Goal: Task Accomplishment & Management: Use online tool/utility

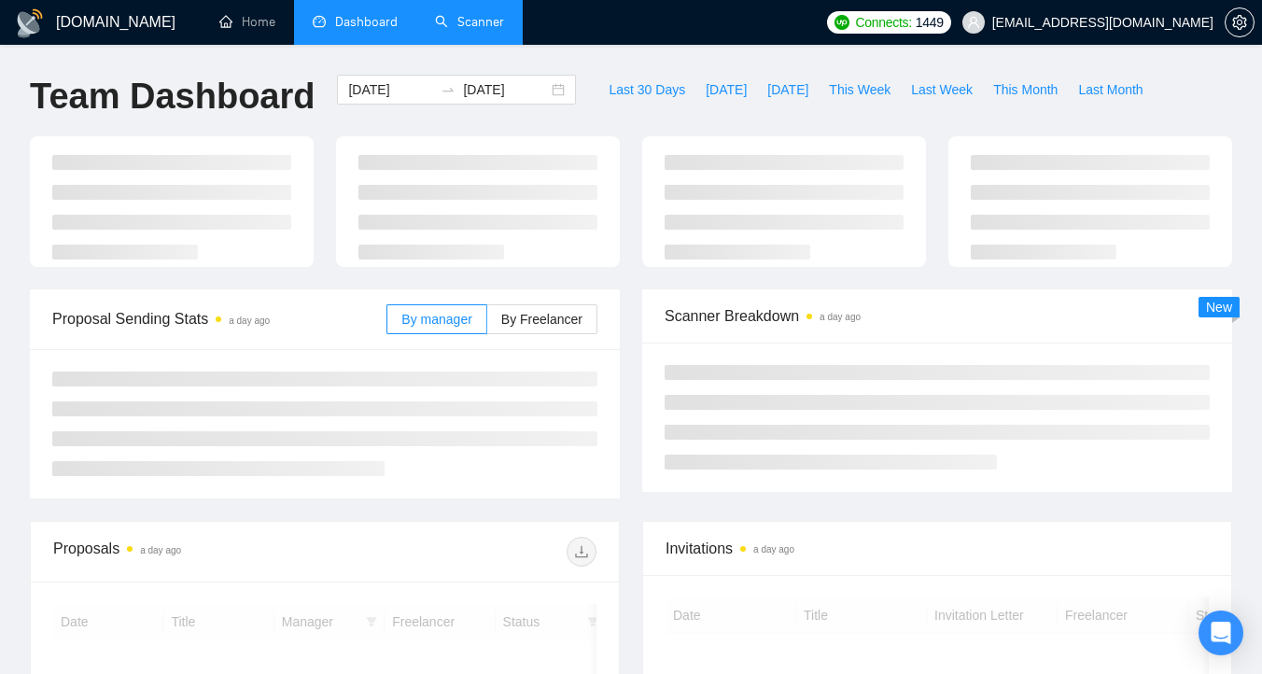
click at [460, 30] on link "Scanner" at bounding box center [469, 22] width 69 height 16
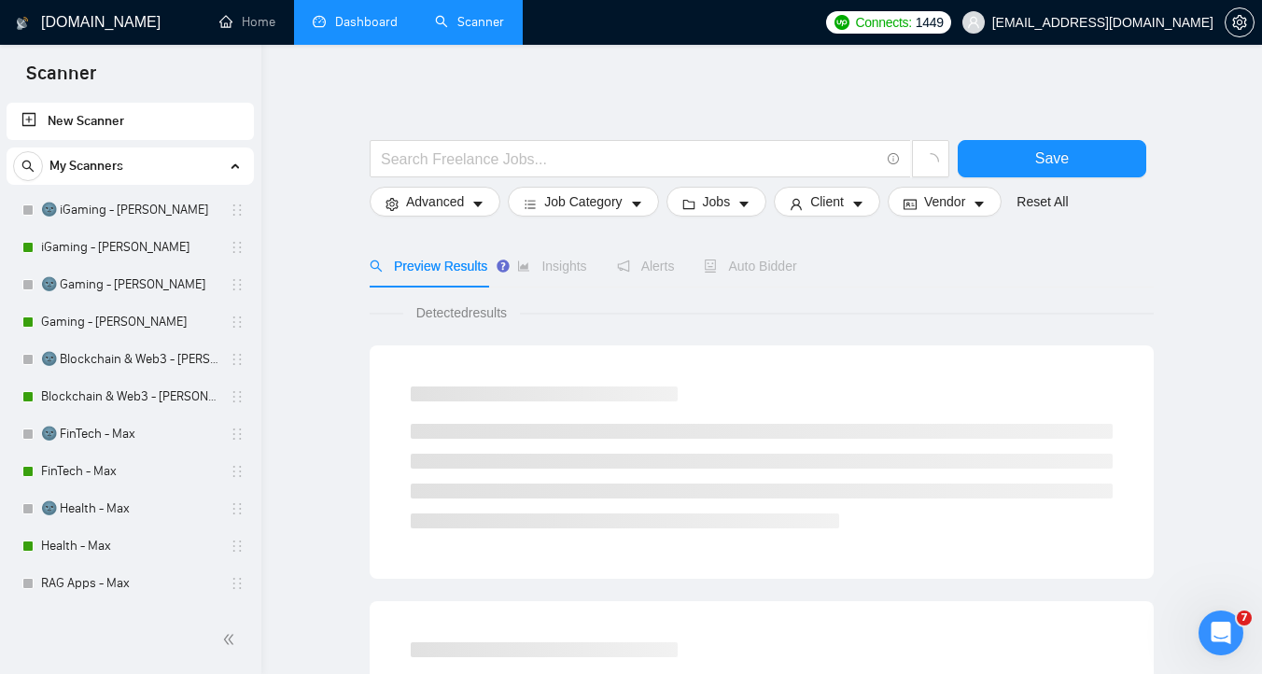
click at [361, 26] on link "Dashboard" at bounding box center [355, 22] width 85 height 16
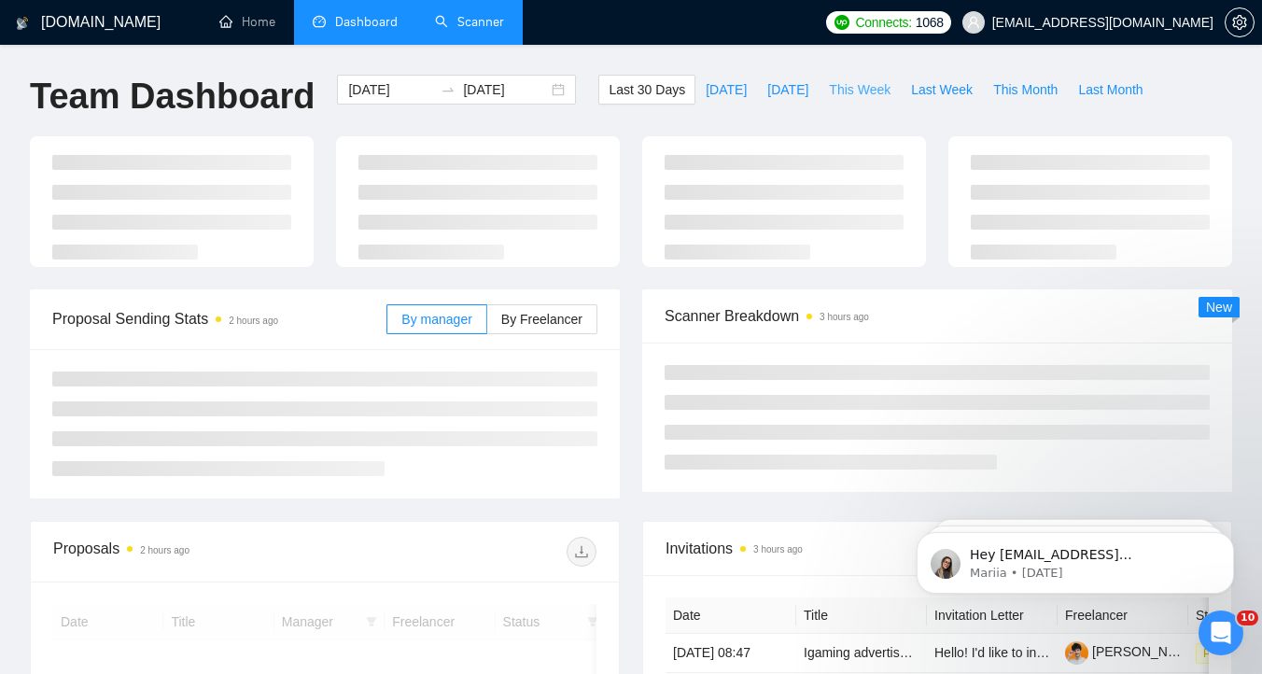
click at [873, 88] on span "This Week" at bounding box center [860, 89] width 62 height 21
type input "[DATE]"
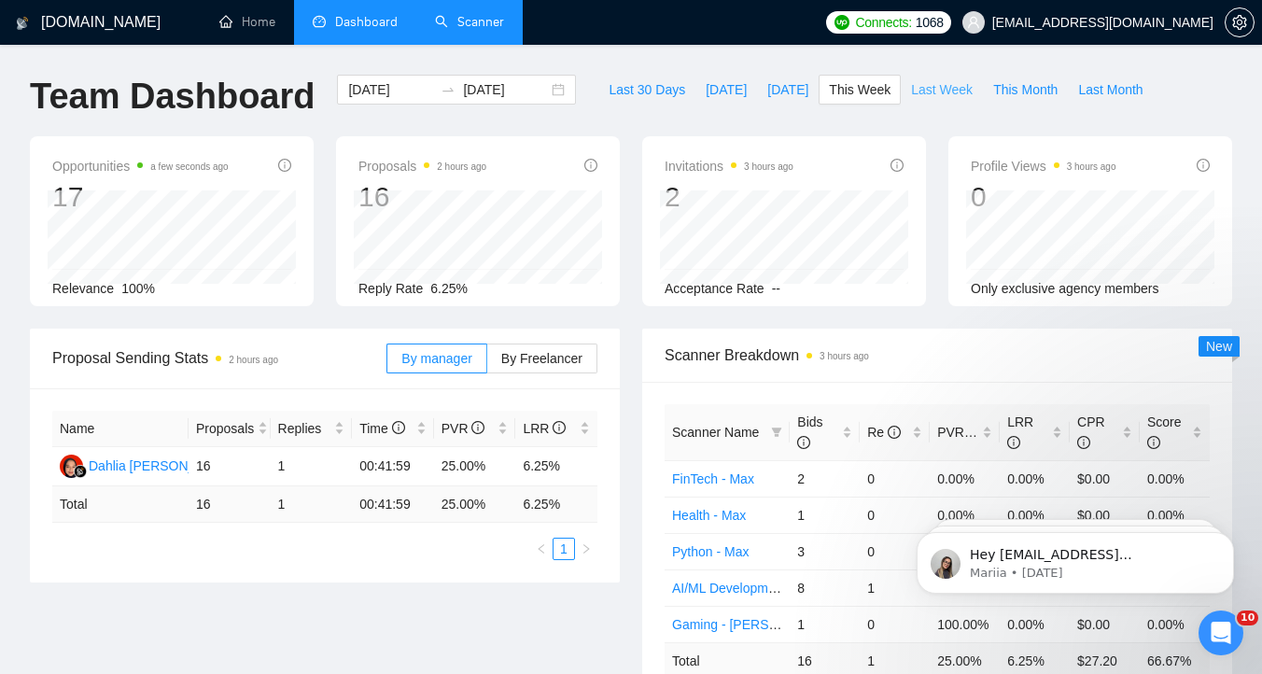
click at [935, 96] on span "Last Week" at bounding box center [942, 89] width 62 height 21
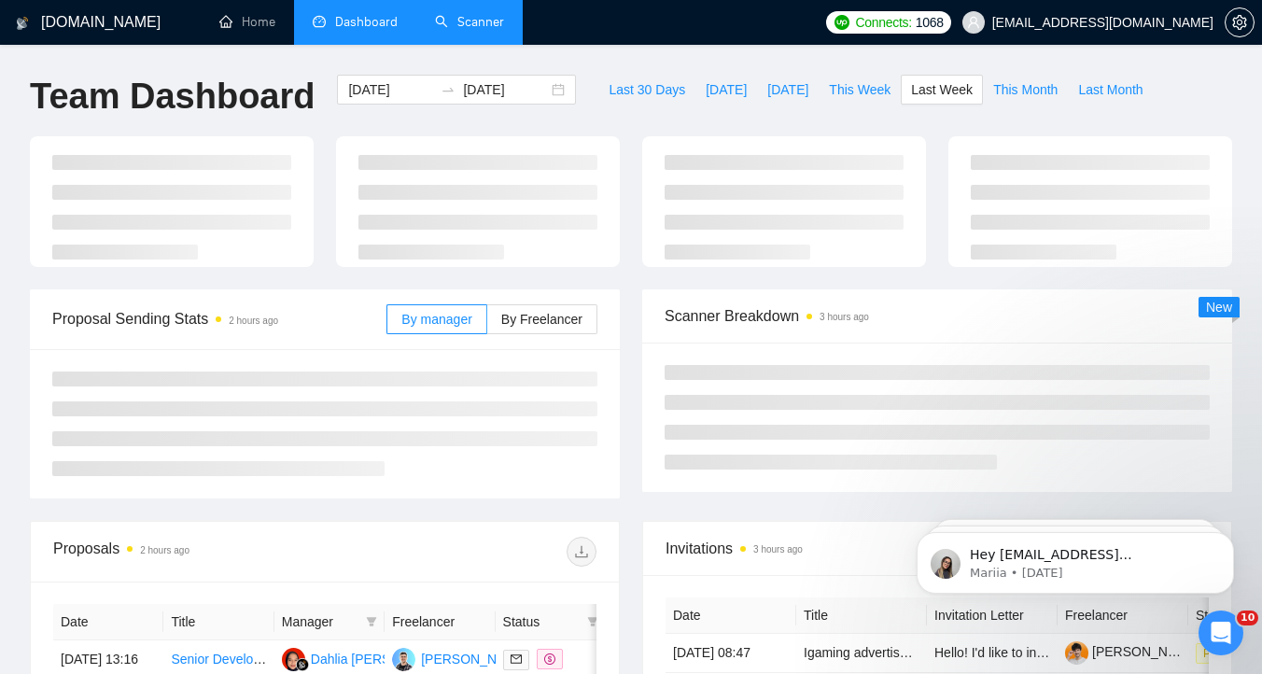
type input "[DATE]"
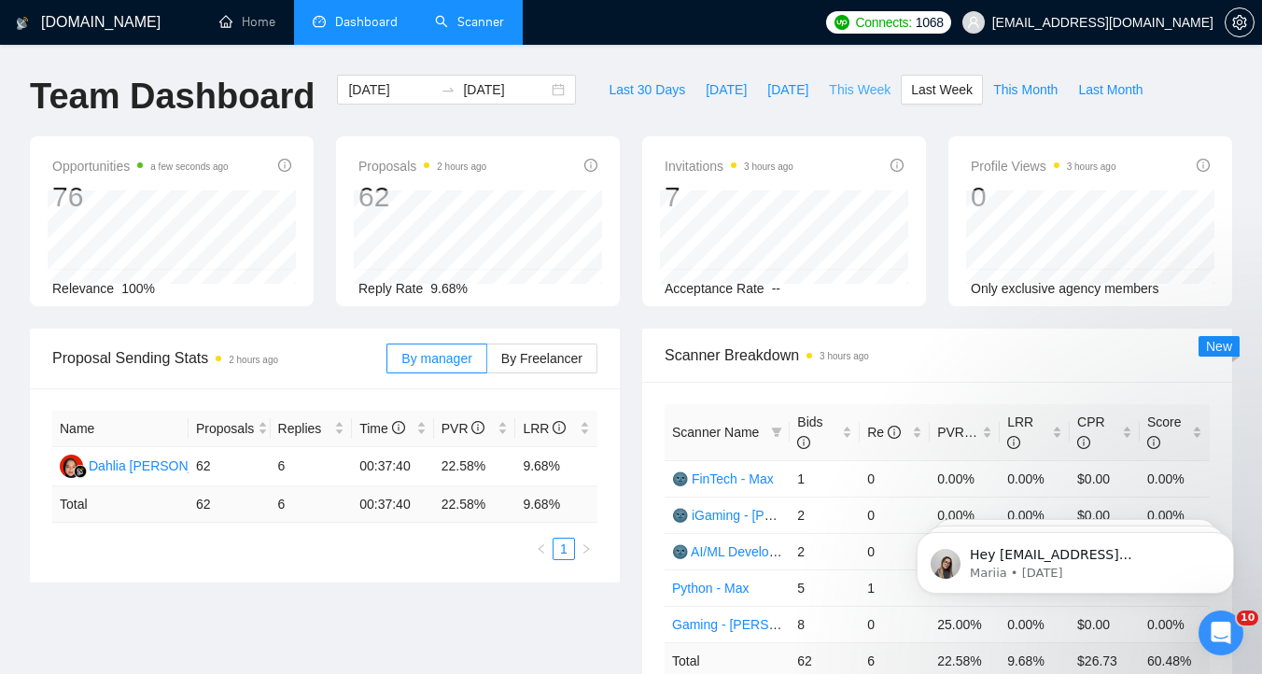
click at [855, 90] on span "This Week" at bounding box center [860, 89] width 62 height 21
type input "[DATE]"
click at [444, 23] on link "Scanner" at bounding box center [469, 22] width 69 height 16
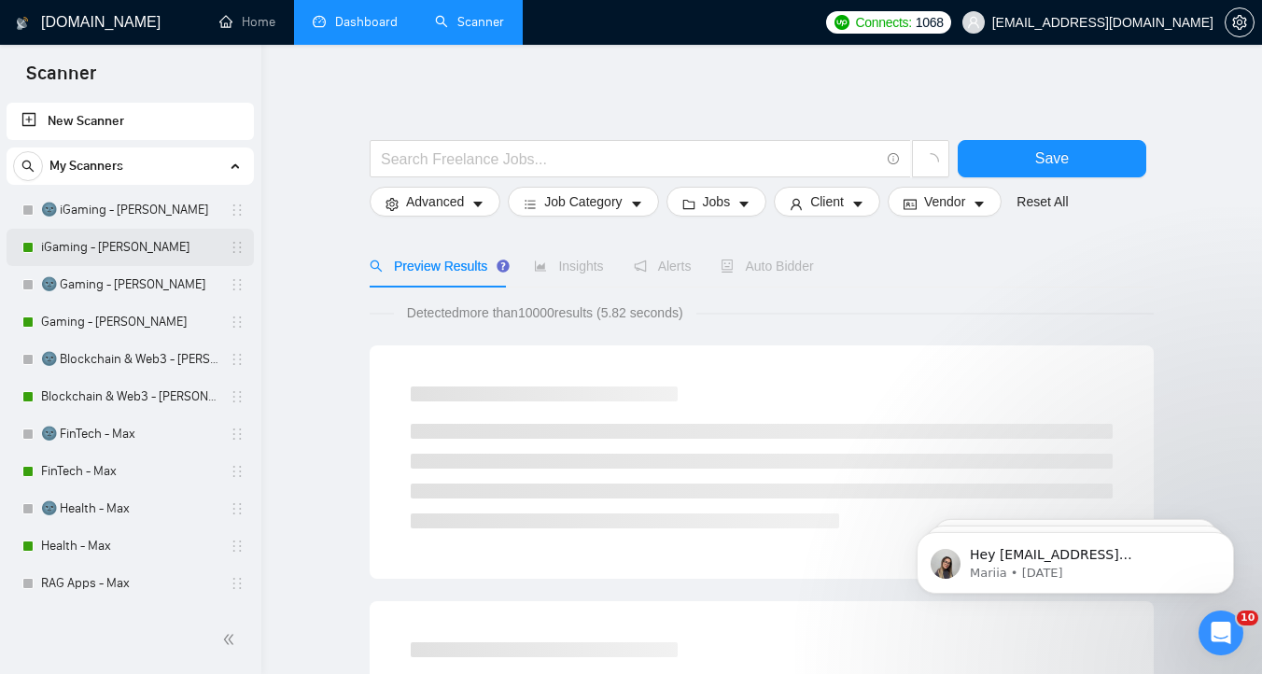
click at [122, 259] on link "iGaming - [PERSON_NAME]" at bounding box center [129, 247] width 177 height 37
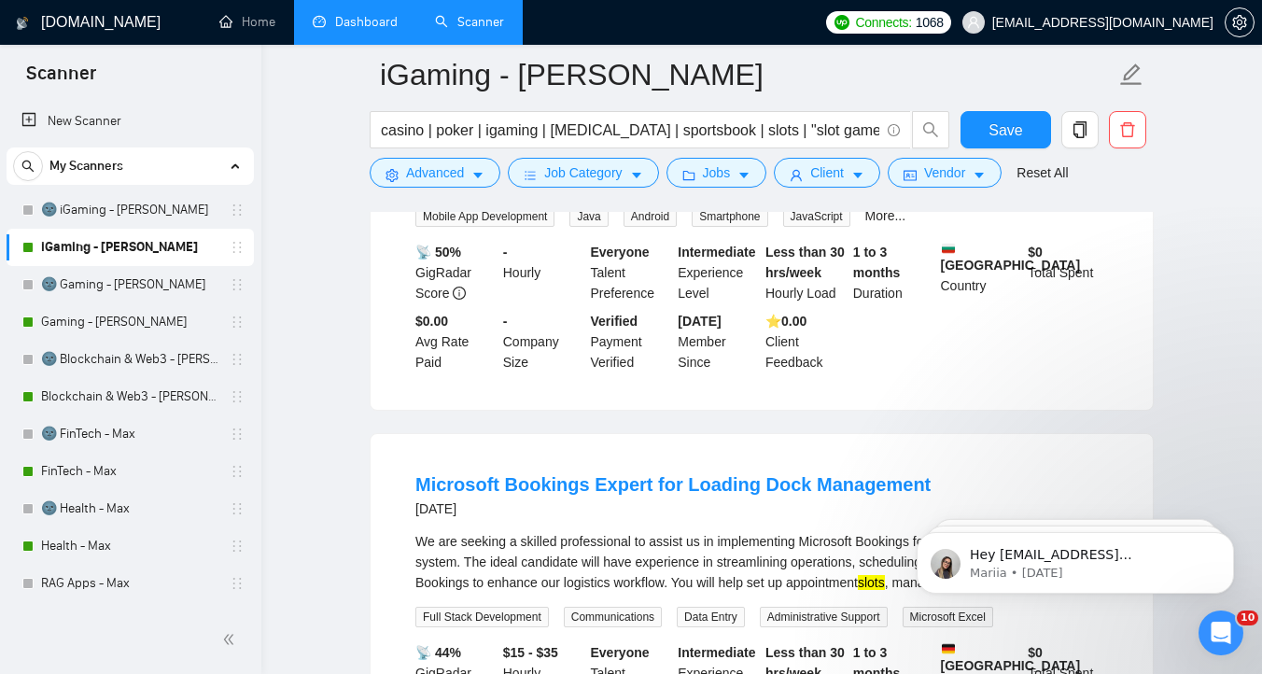
scroll to position [1630, 0]
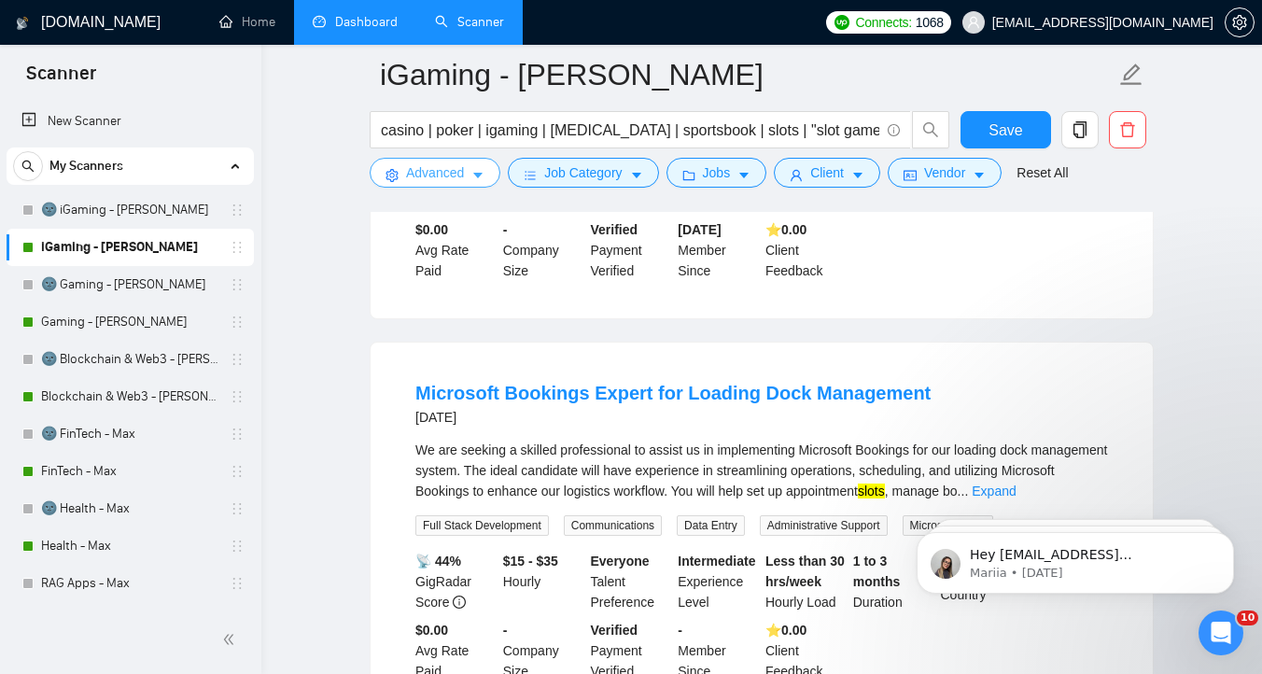
click at [463, 186] on button "Advanced" at bounding box center [435, 173] width 131 height 30
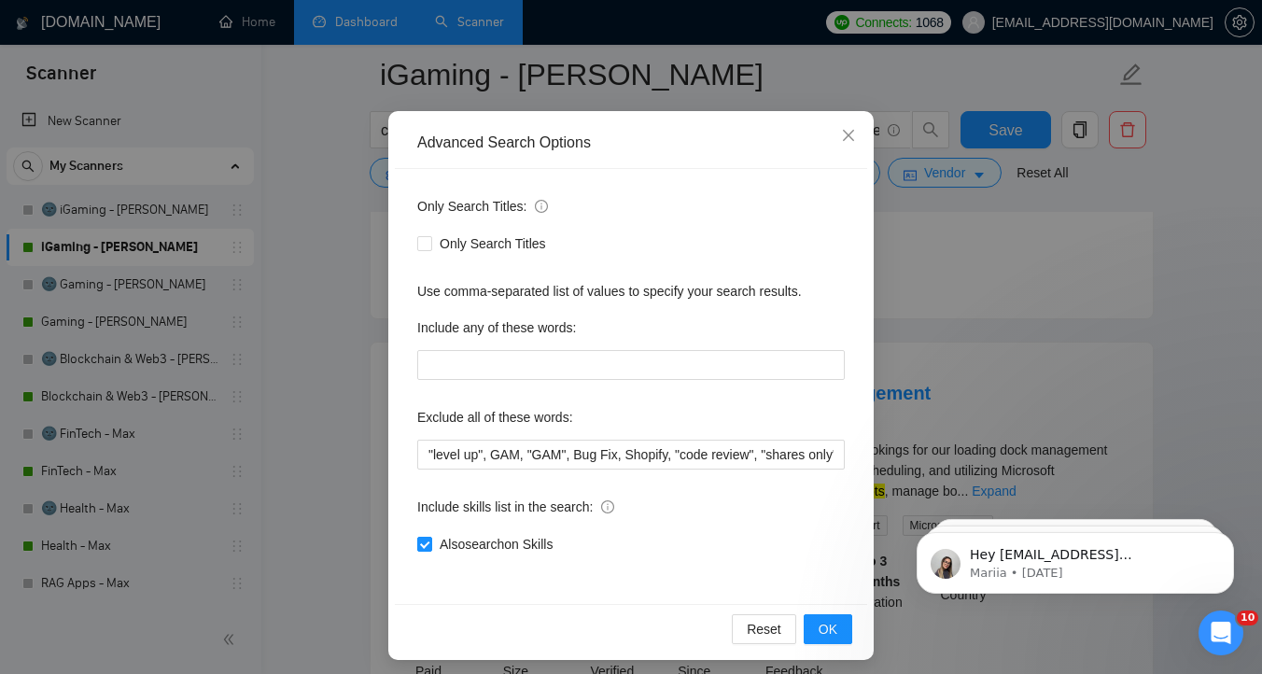
scroll to position [96, 0]
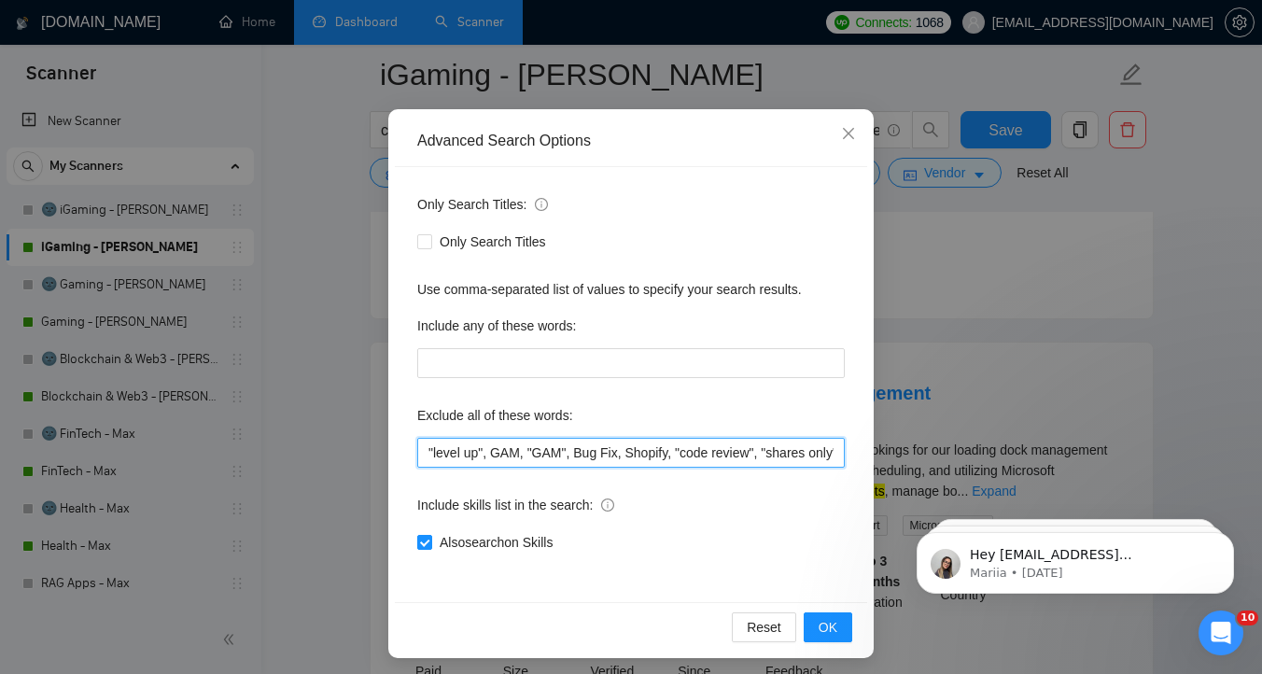
click at [531, 454] on input ""level up", GAM, "GAM", Bug Fix, Shopify, "code review", "shares only", NAXML, …" at bounding box center [631, 453] width 428 height 30
click at [429, 456] on input ""level up", GAM, "GAM", Bug Fix, Shopify, "code review", "shares only", NAXML, …" at bounding box center [631, 453] width 428 height 30
type input ""appointment slots", "level up", GAM, "GAM", Bug Fix, Shopify, "code review", "…"
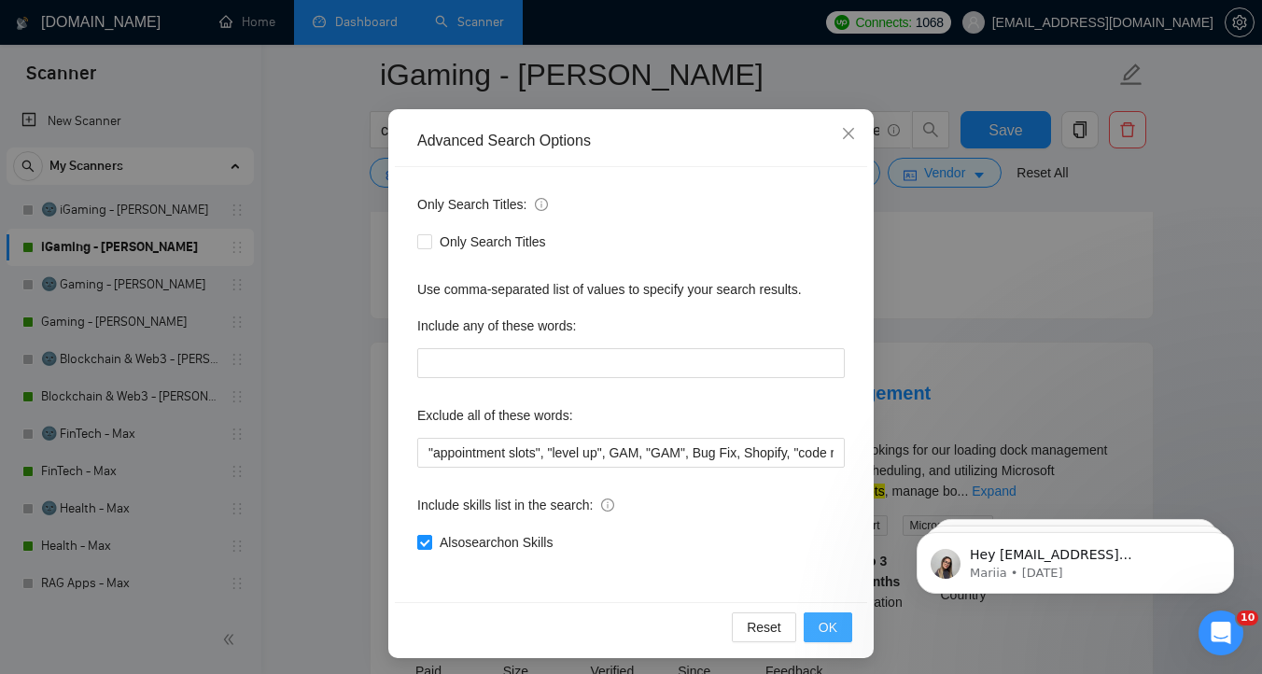
click at [827, 626] on span "OK" at bounding box center [828, 627] width 19 height 21
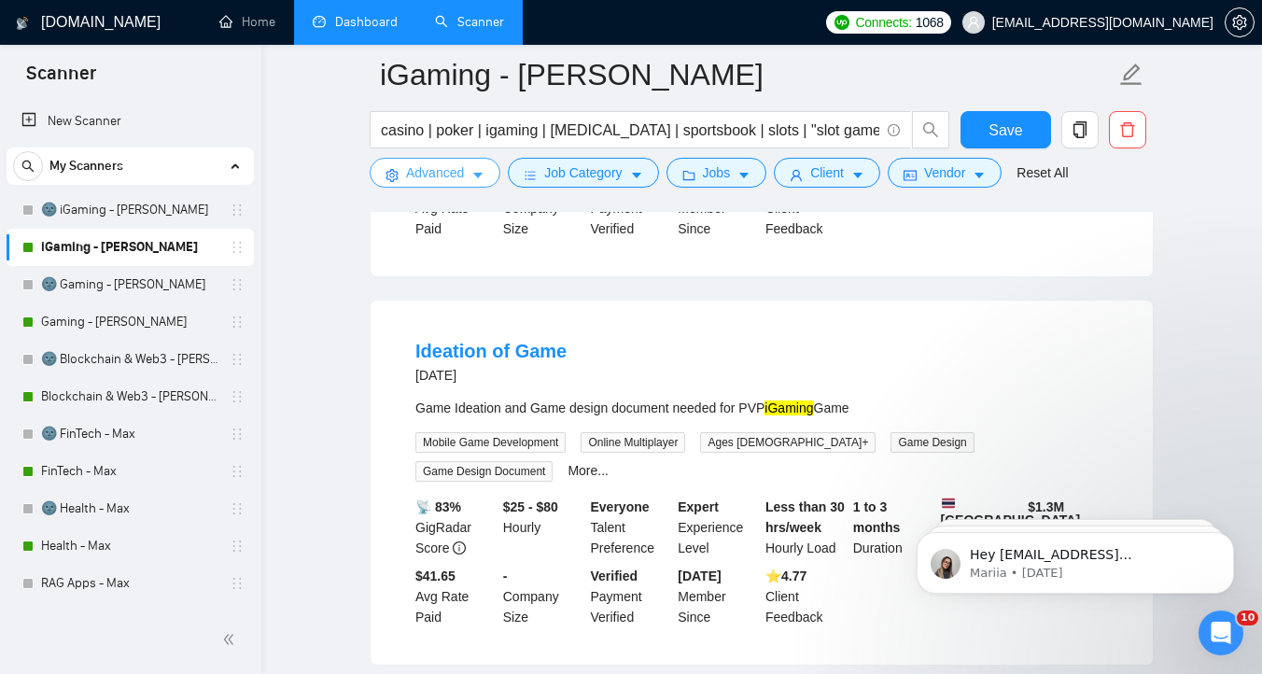
scroll to position [2475, 0]
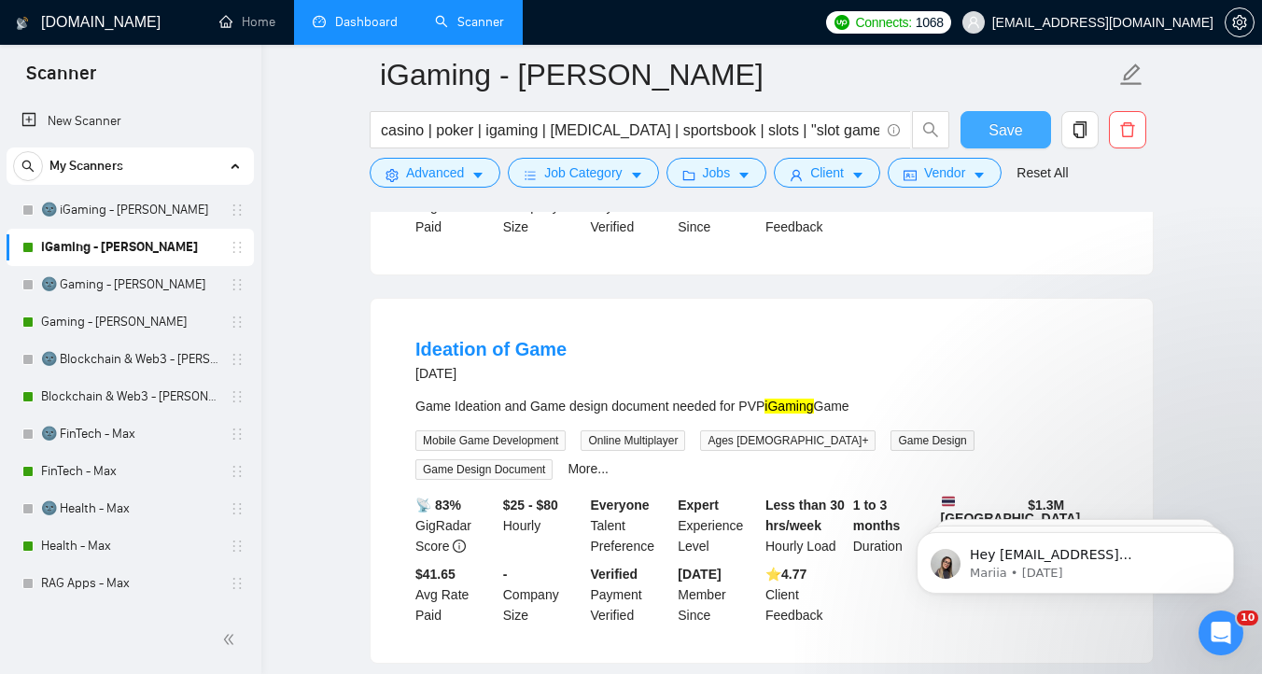
click at [996, 123] on span "Save" at bounding box center [1006, 130] width 34 height 23
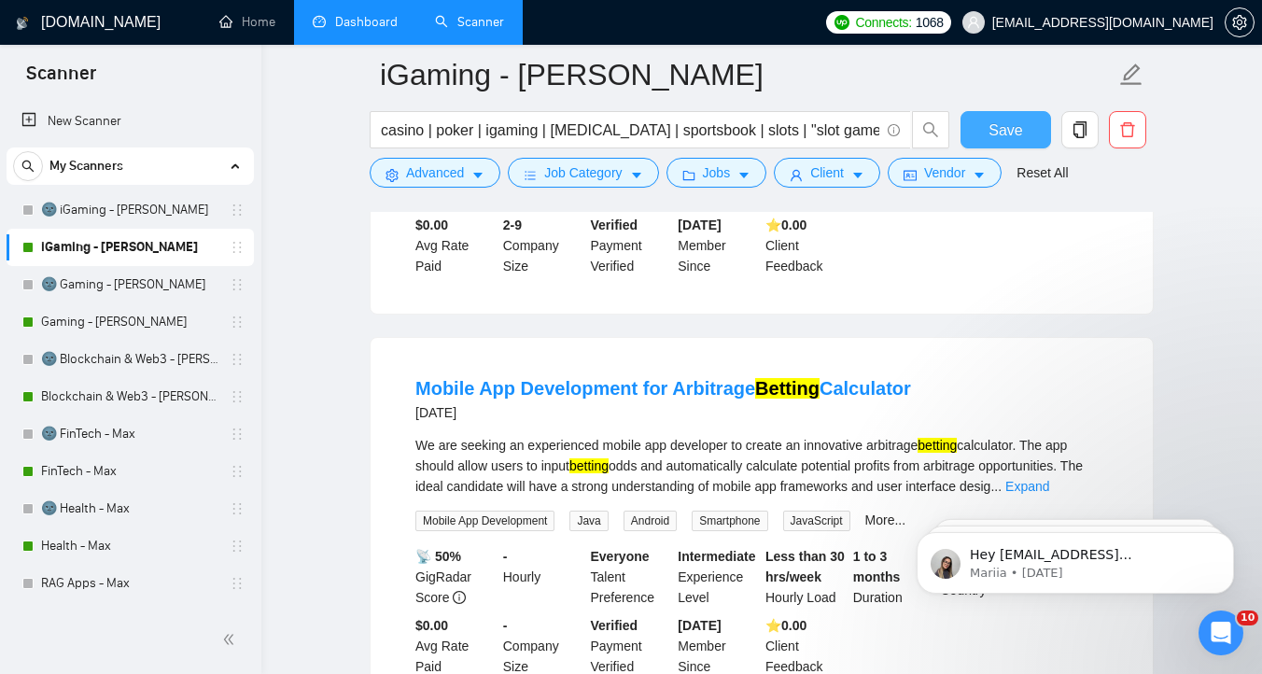
scroll to position [0, 0]
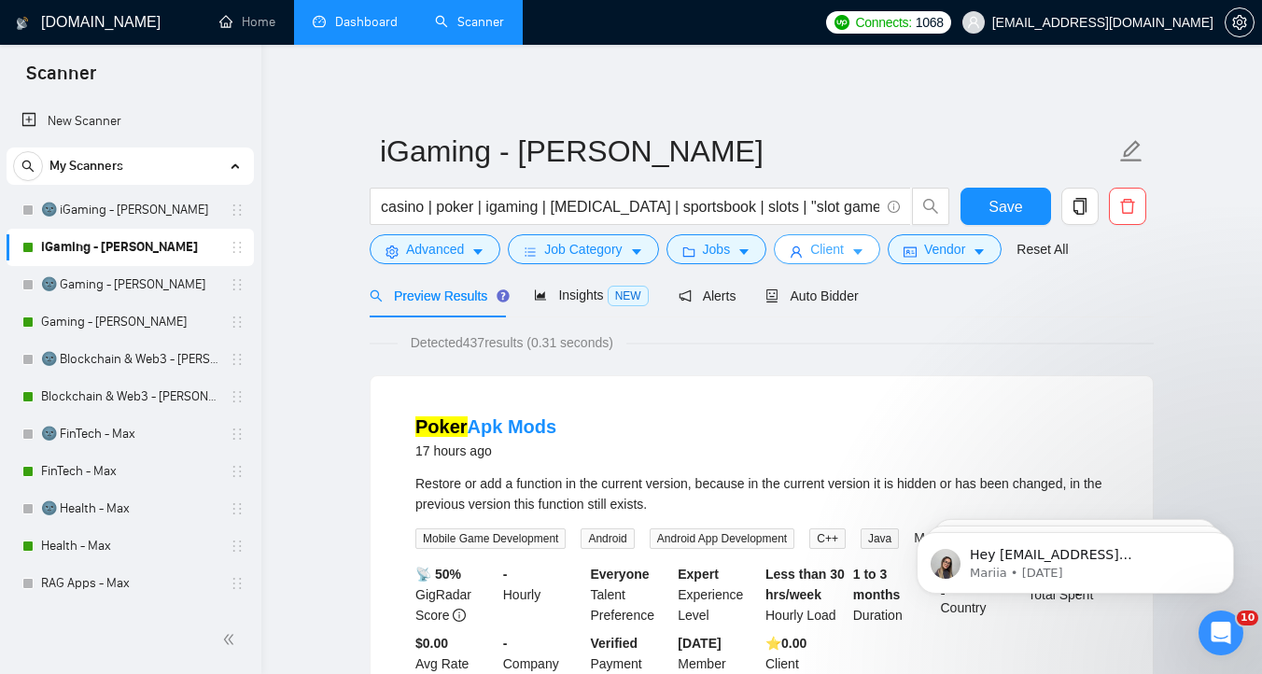
click at [844, 251] on span "Client" at bounding box center [827, 249] width 34 height 21
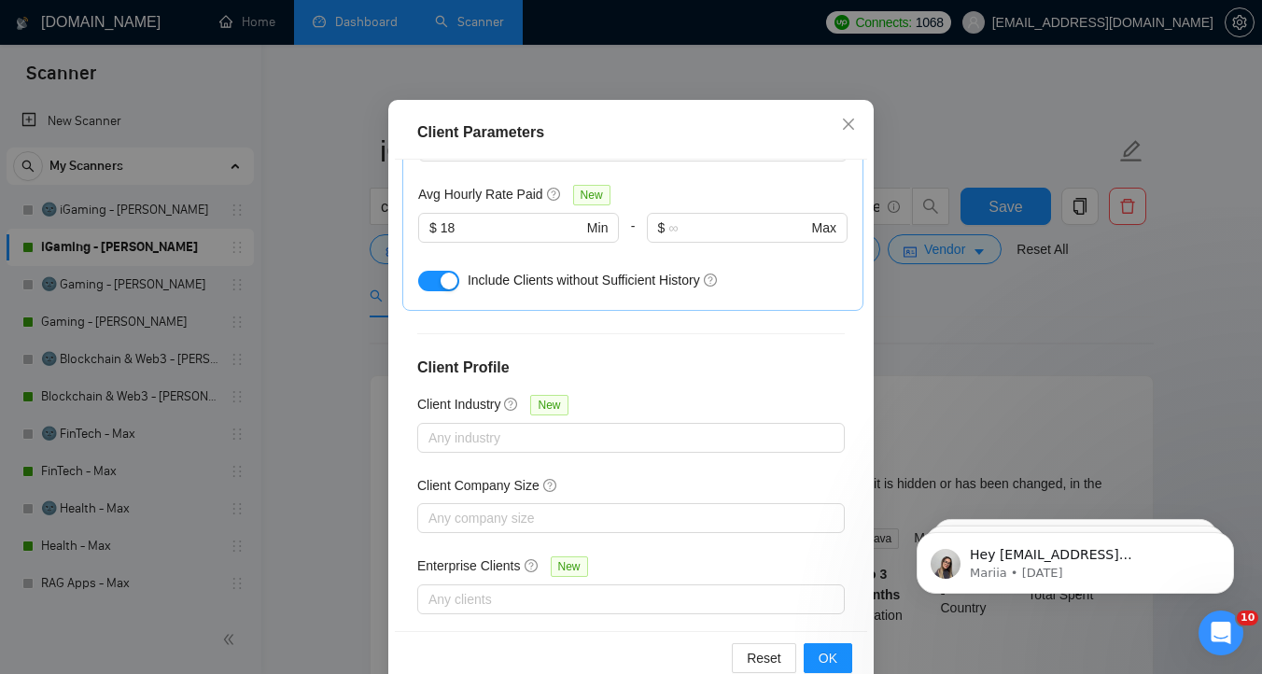
scroll to position [130, 0]
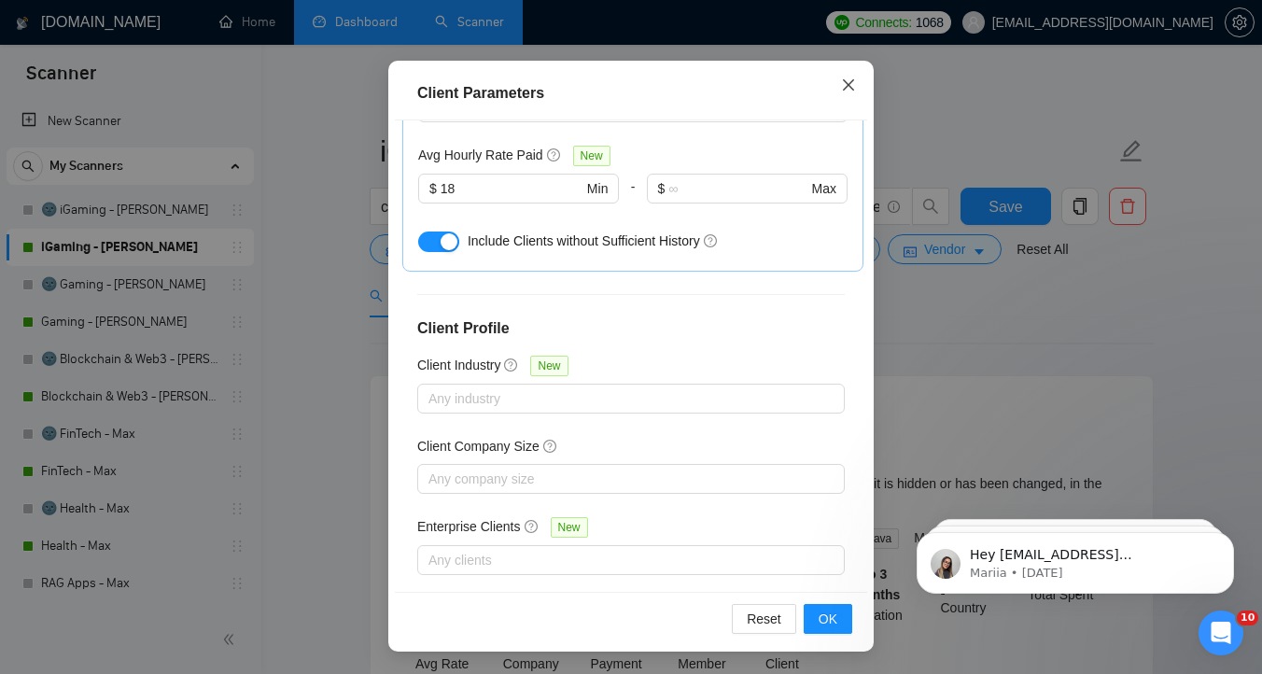
click at [849, 93] on span "Close" at bounding box center [848, 86] width 50 height 50
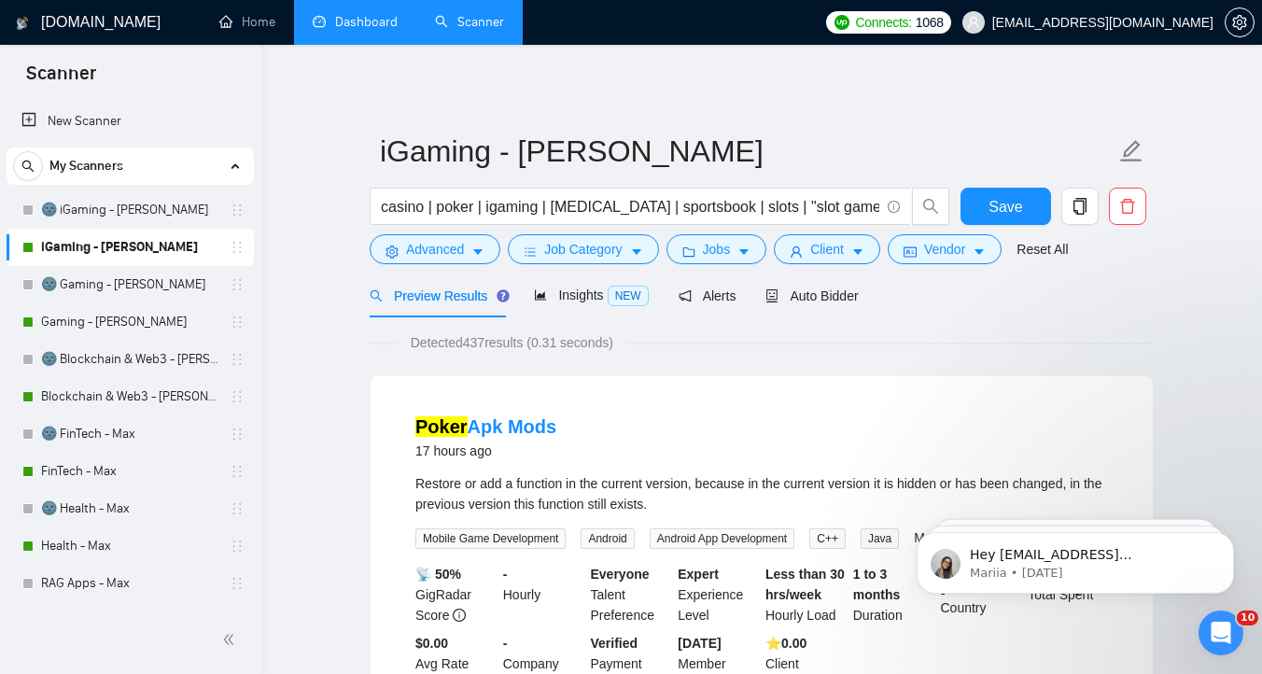
scroll to position [51, 0]
click at [948, 253] on span "Vendor" at bounding box center [944, 249] width 41 height 21
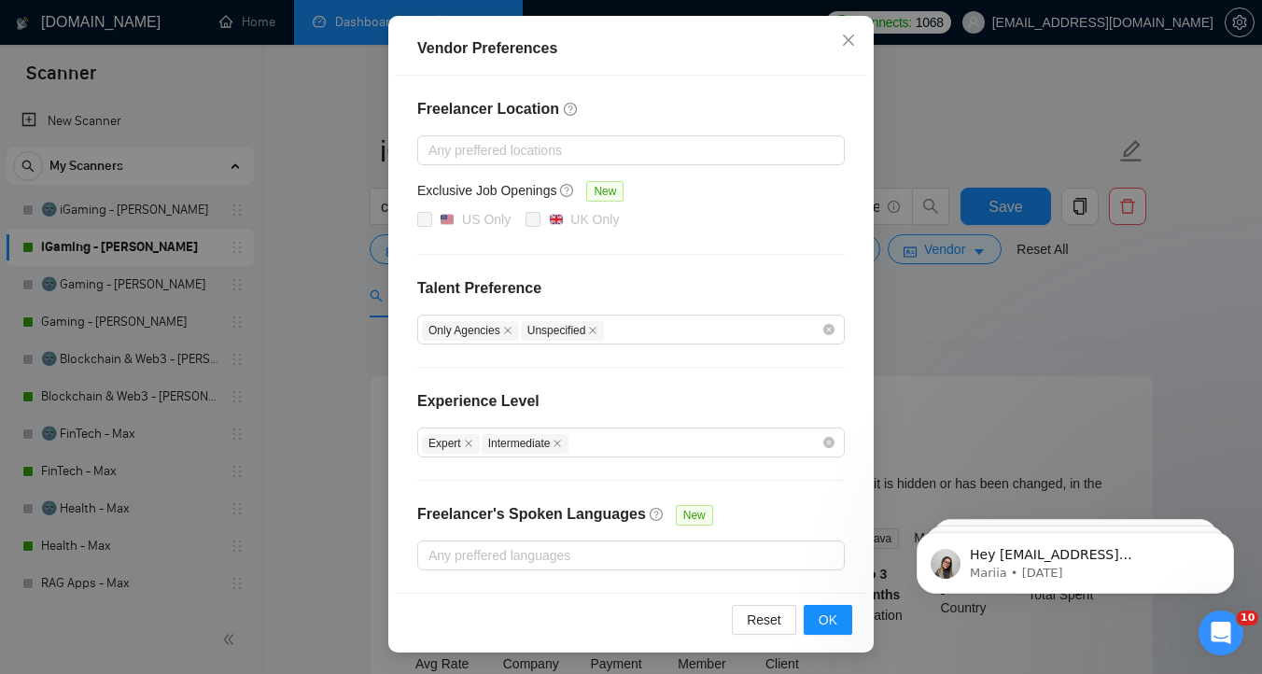
scroll to position [0, 0]
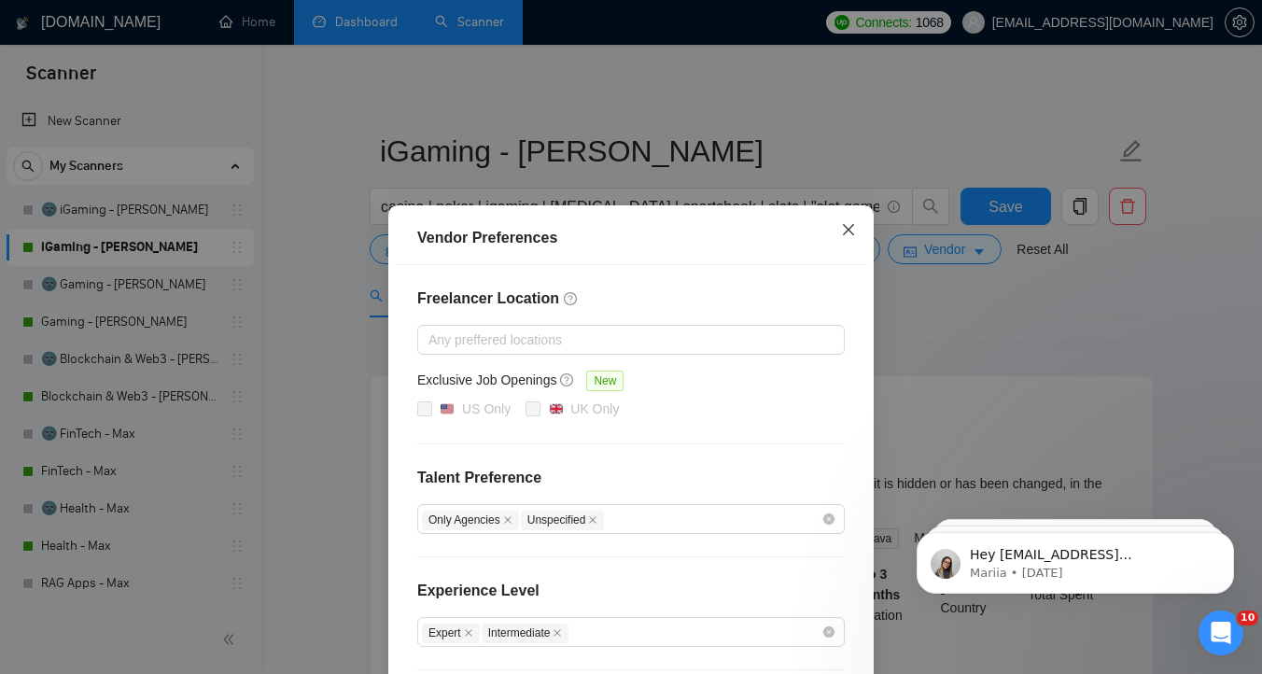
click at [855, 226] on icon "close" at bounding box center [848, 229] width 15 height 15
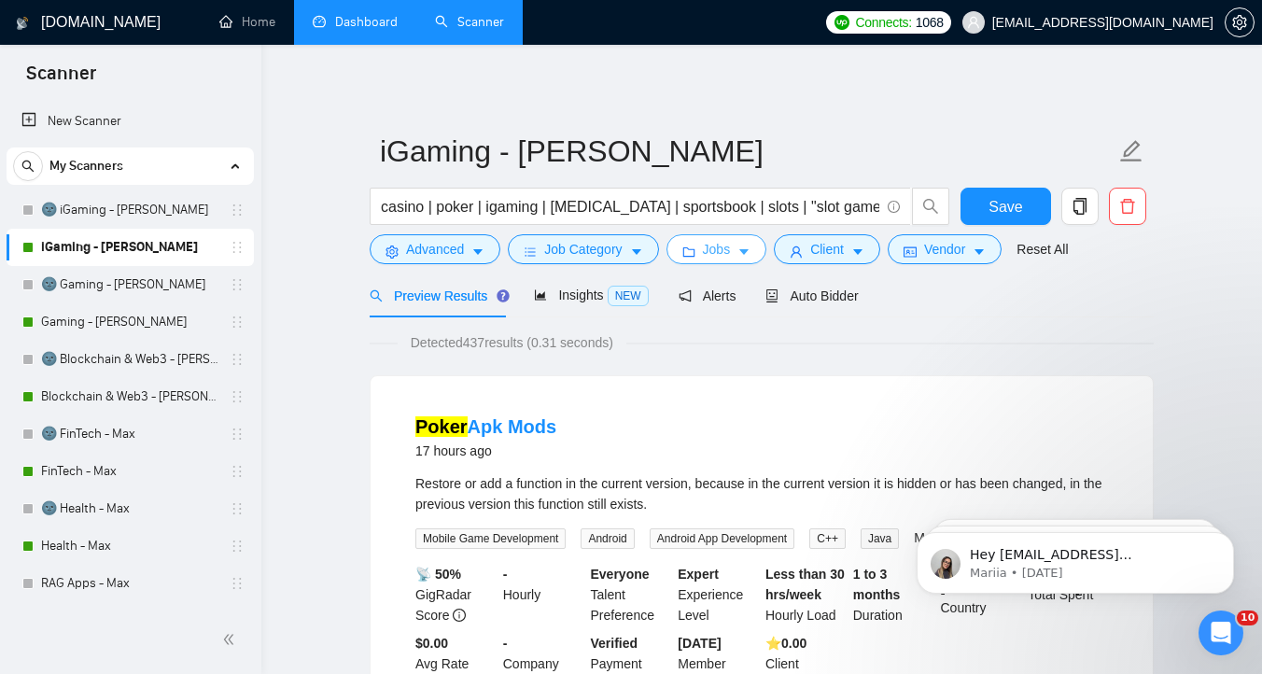
click at [740, 254] on button "Jobs" at bounding box center [717, 249] width 101 height 30
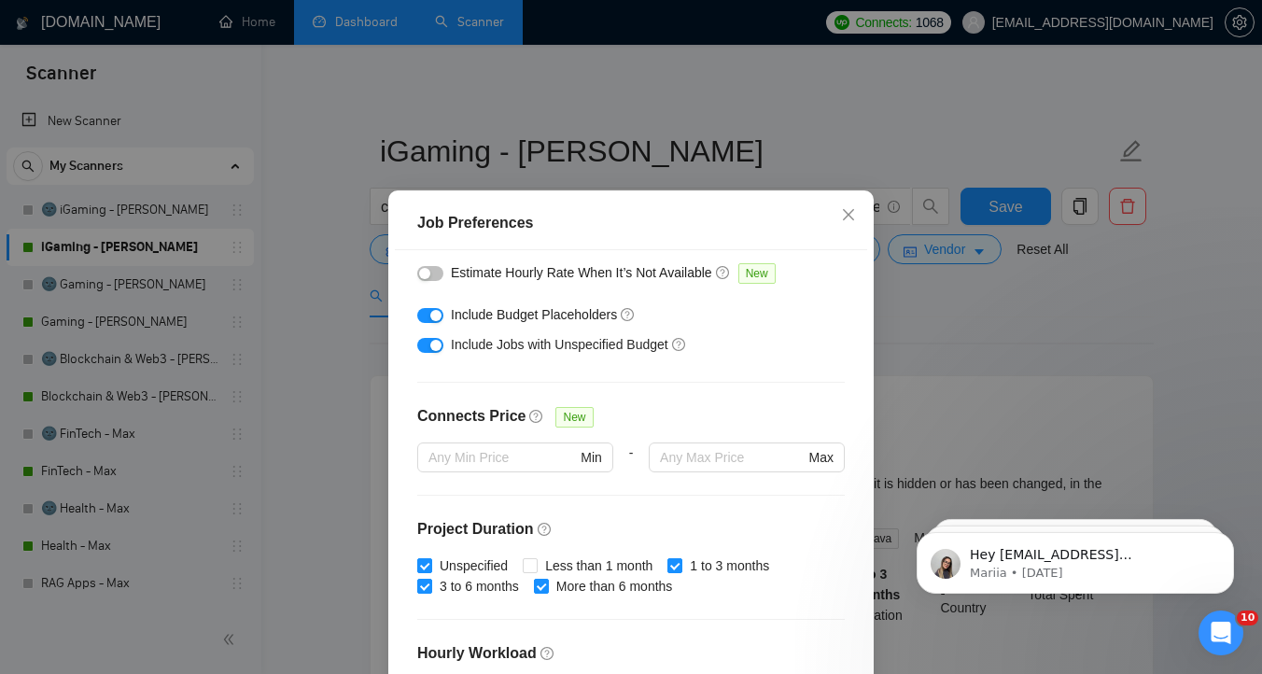
scroll to position [542, 0]
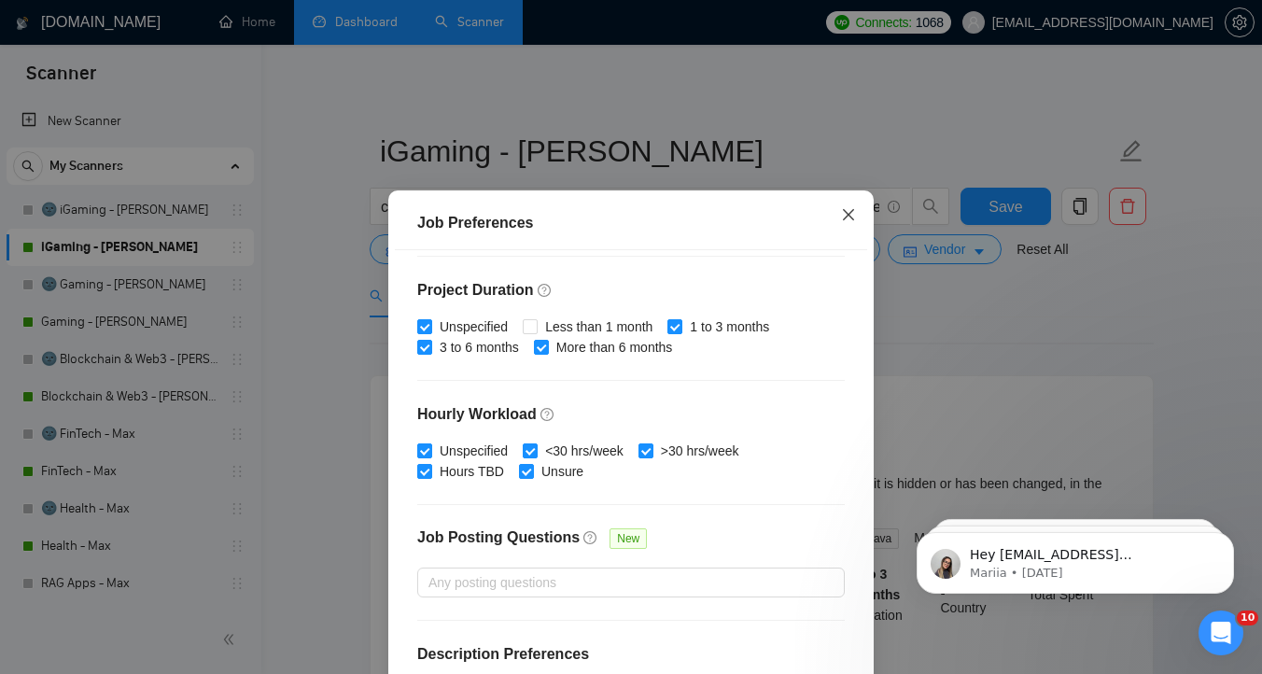
click at [845, 218] on icon "close" at bounding box center [848, 214] width 15 height 15
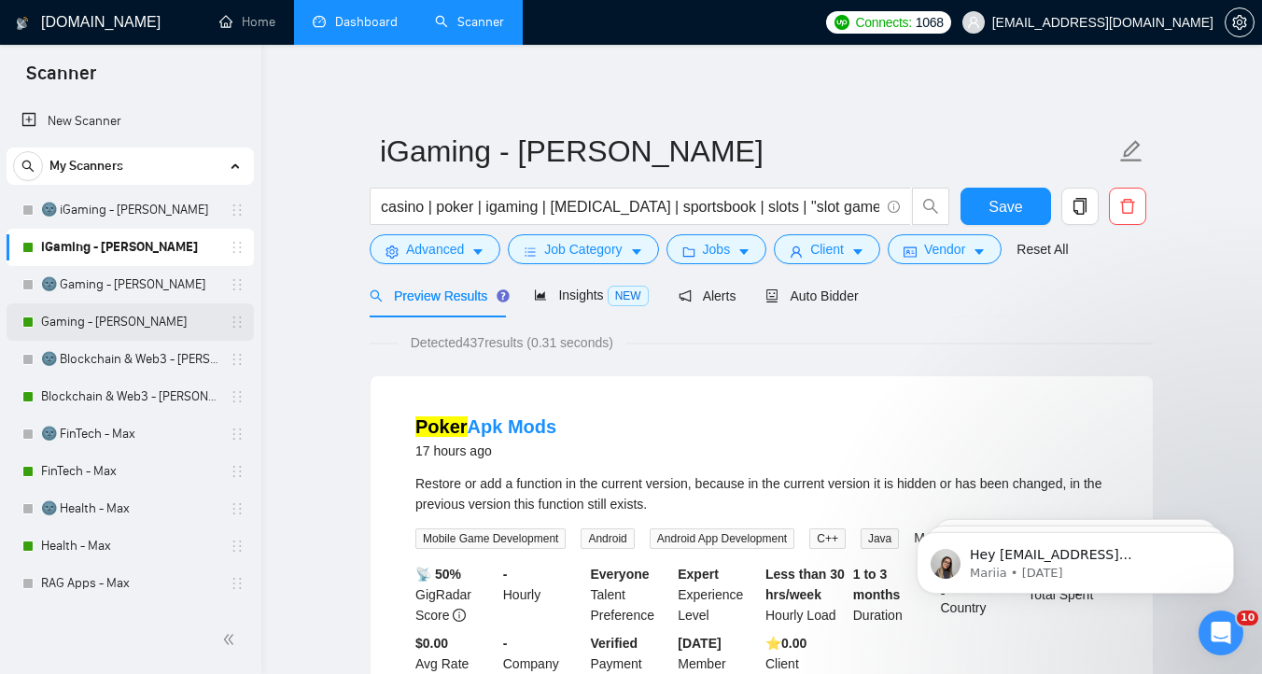
click at [129, 307] on link "Gaming - [PERSON_NAME]" at bounding box center [129, 321] width 177 height 37
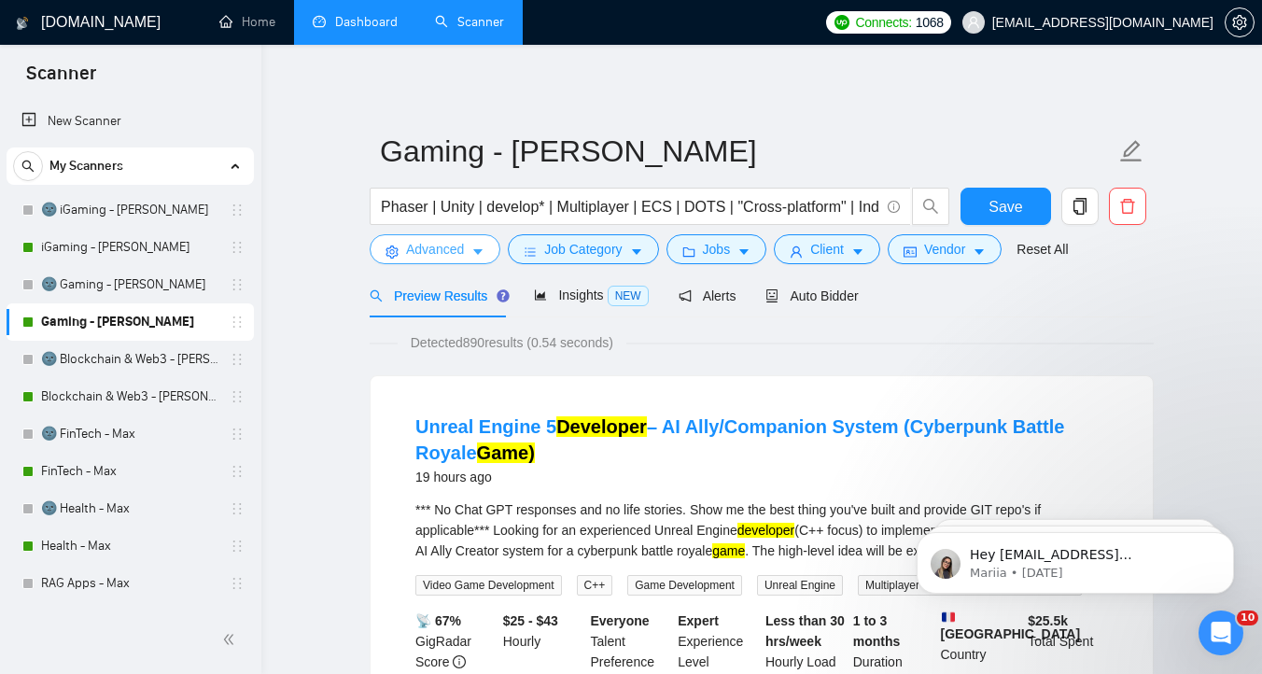
click at [413, 254] on span "Advanced" at bounding box center [435, 249] width 58 height 21
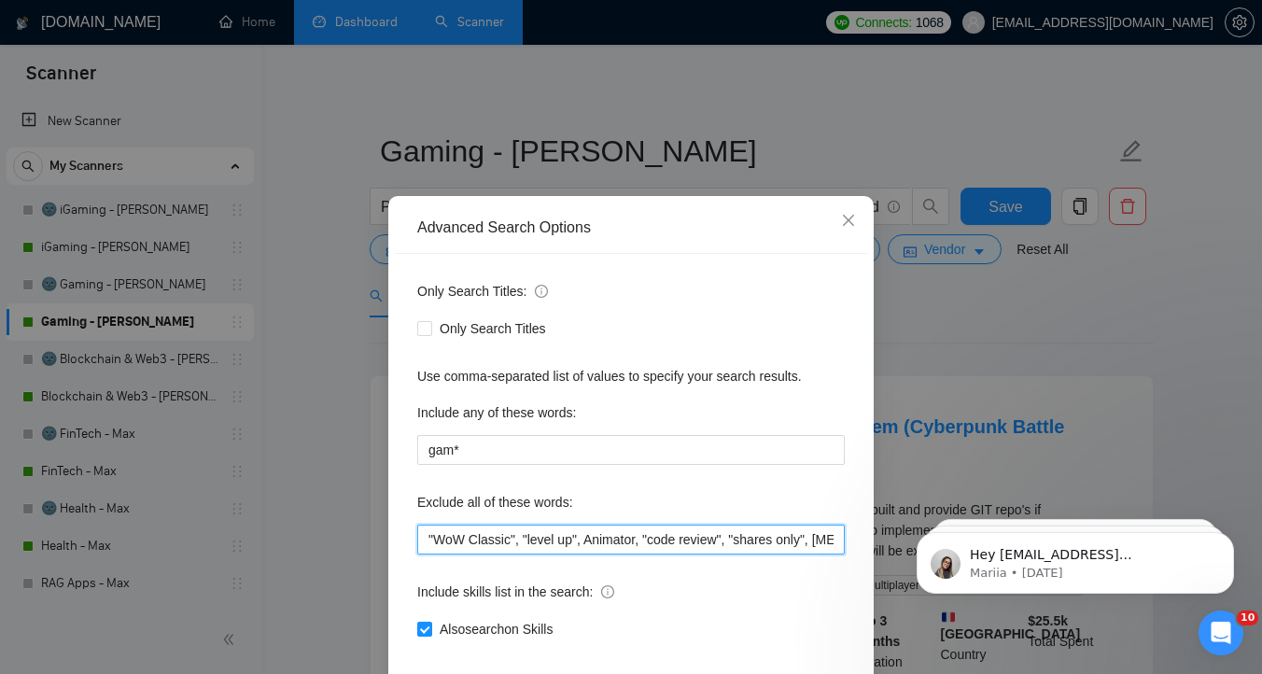
click at [437, 542] on input ""WoW Classic", "level up", Animator, "code review", "shares only", [MEDICAL_DAT…" at bounding box center [631, 540] width 428 height 30
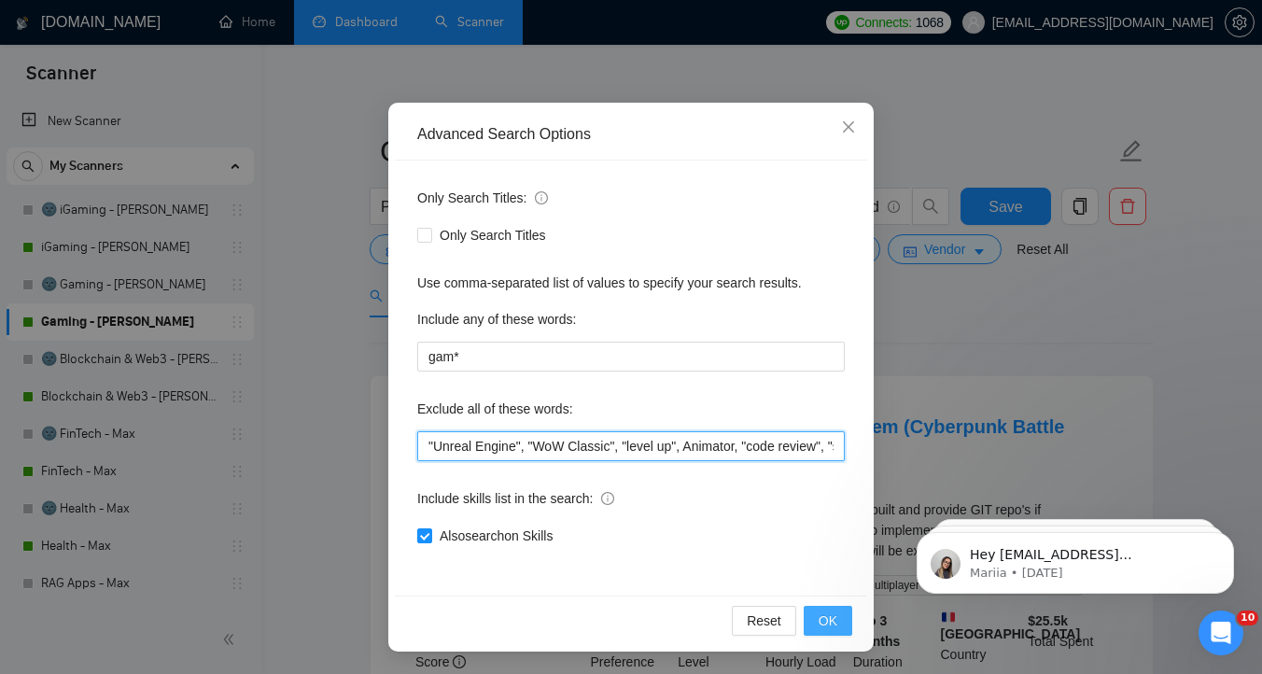
type input ""Unreal Engine", "WoW Classic", "level up", Animator, "code review", "shares on…"
click at [820, 623] on span "OK" at bounding box center [828, 621] width 19 height 21
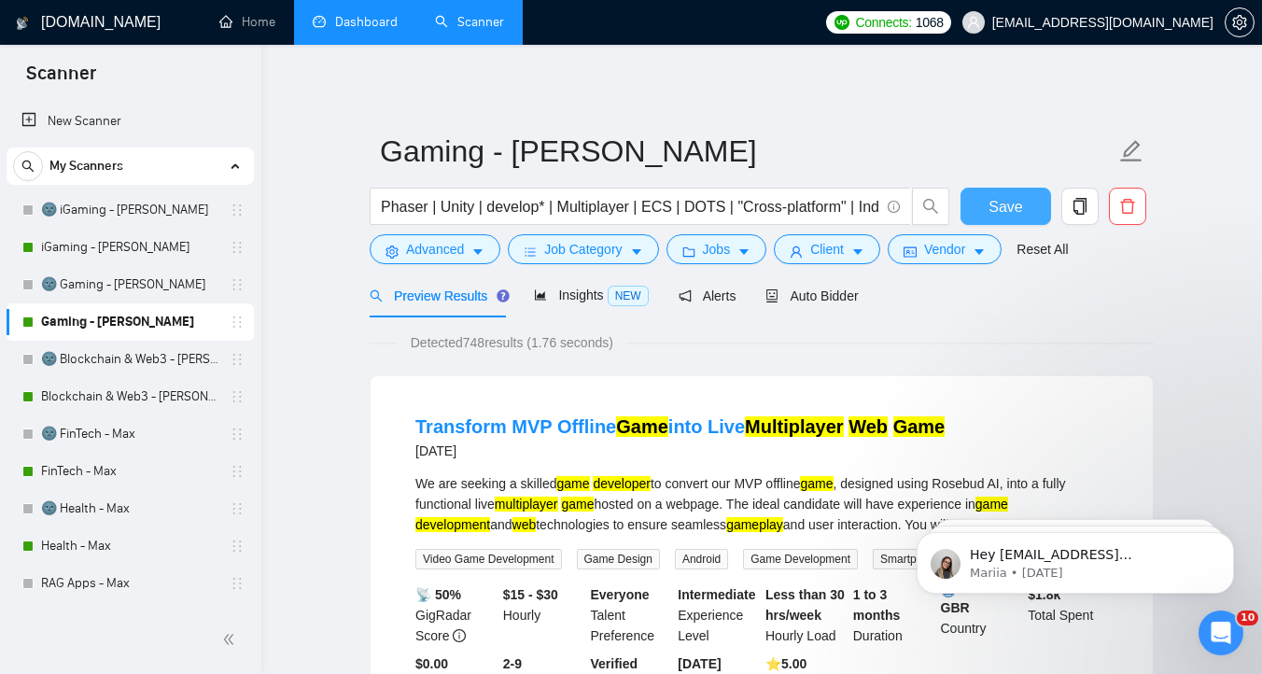
click at [1028, 213] on button "Save" at bounding box center [1006, 206] width 91 height 37
click at [77, 398] on link "Blockchain & Web3 - [PERSON_NAME]" at bounding box center [129, 396] width 177 height 37
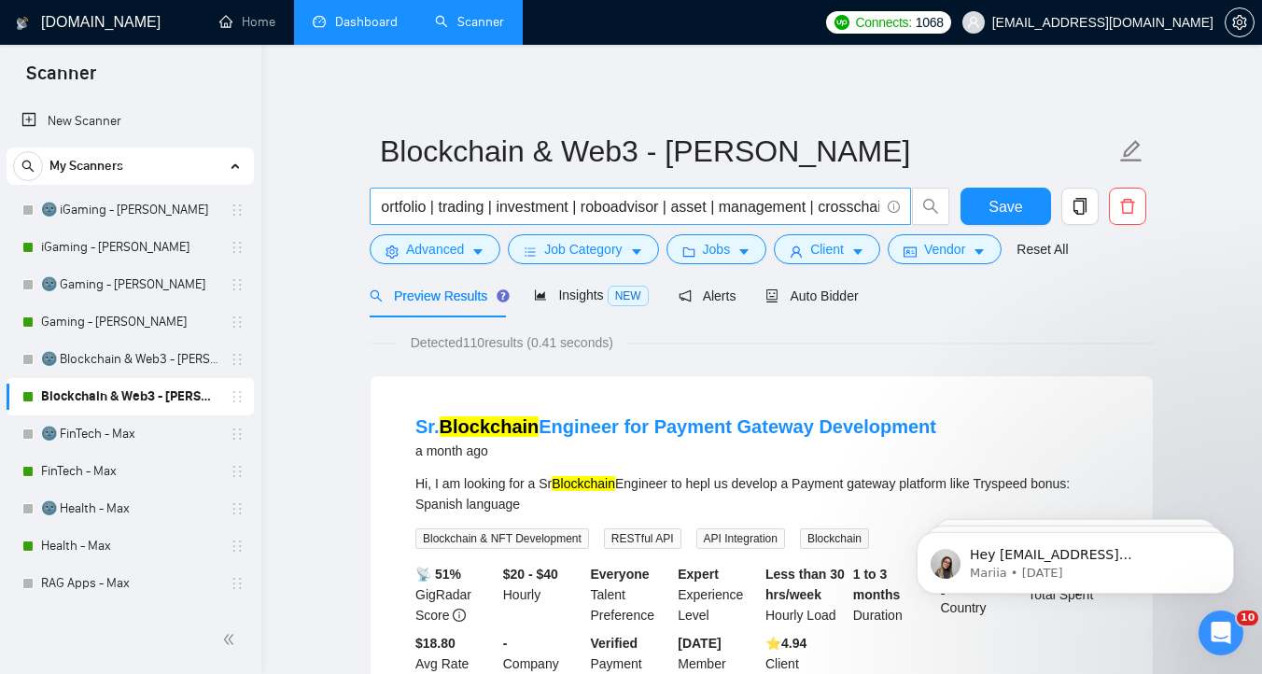
scroll to position [0, 3476]
click at [936, 249] on span "Vendor" at bounding box center [944, 249] width 41 height 21
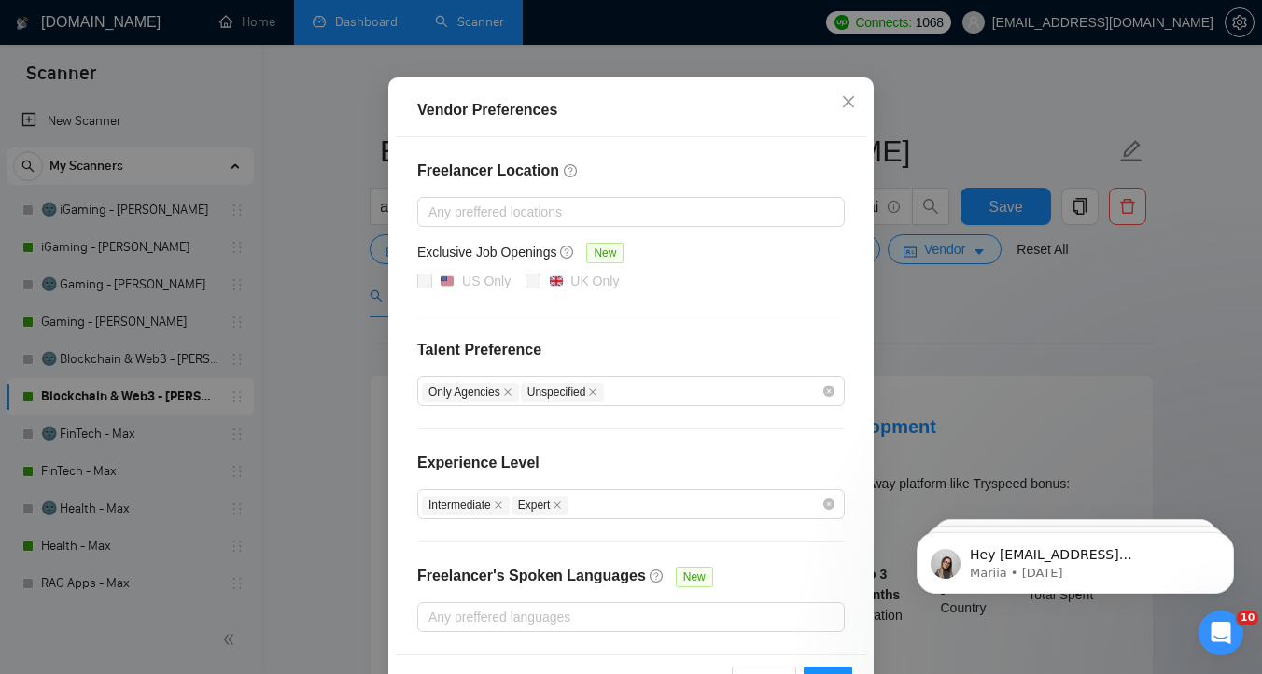
scroll to position [56, 0]
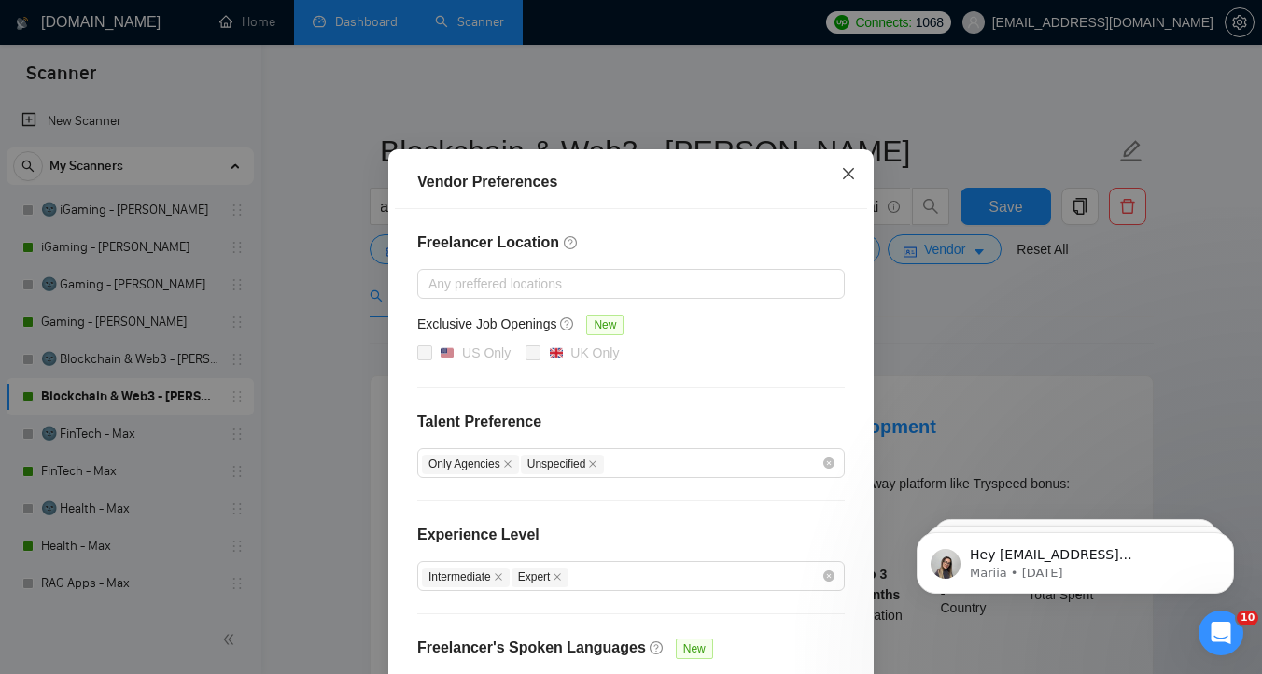
click at [847, 158] on span "Close" at bounding box center [848, 174] width 50 height 50
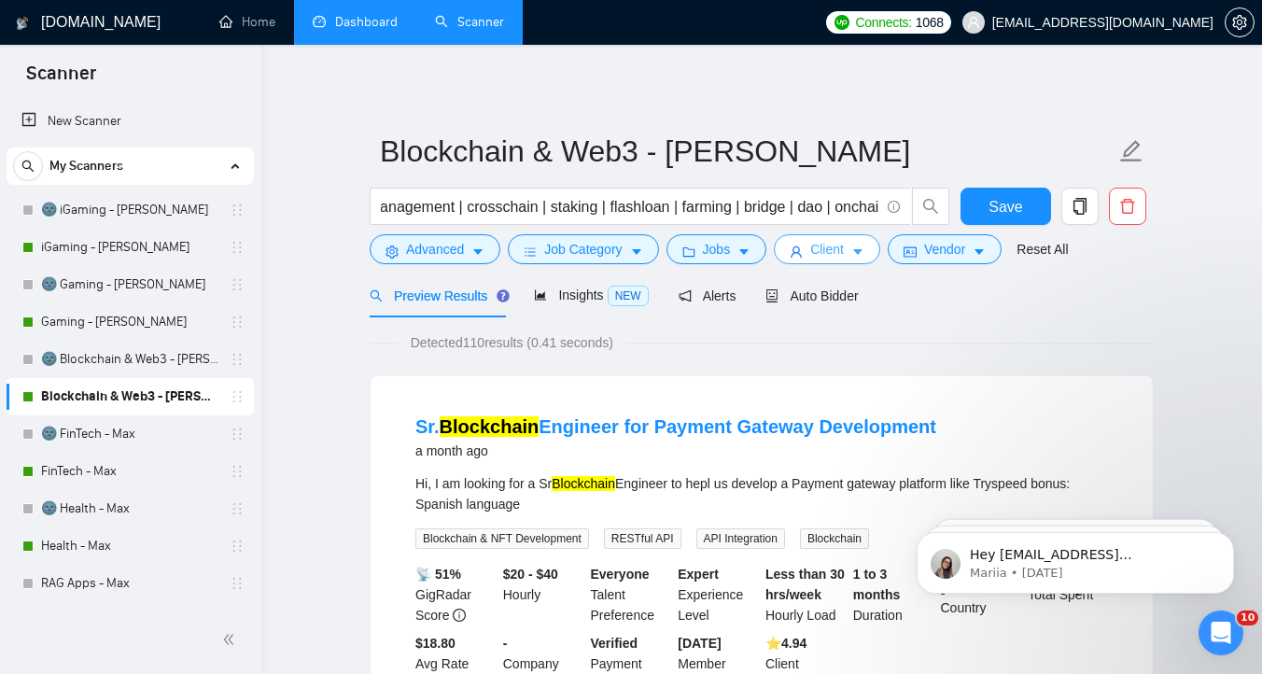
click at [842, 261] on button "Client" at bounding box center [827, 249] width 106 height 30
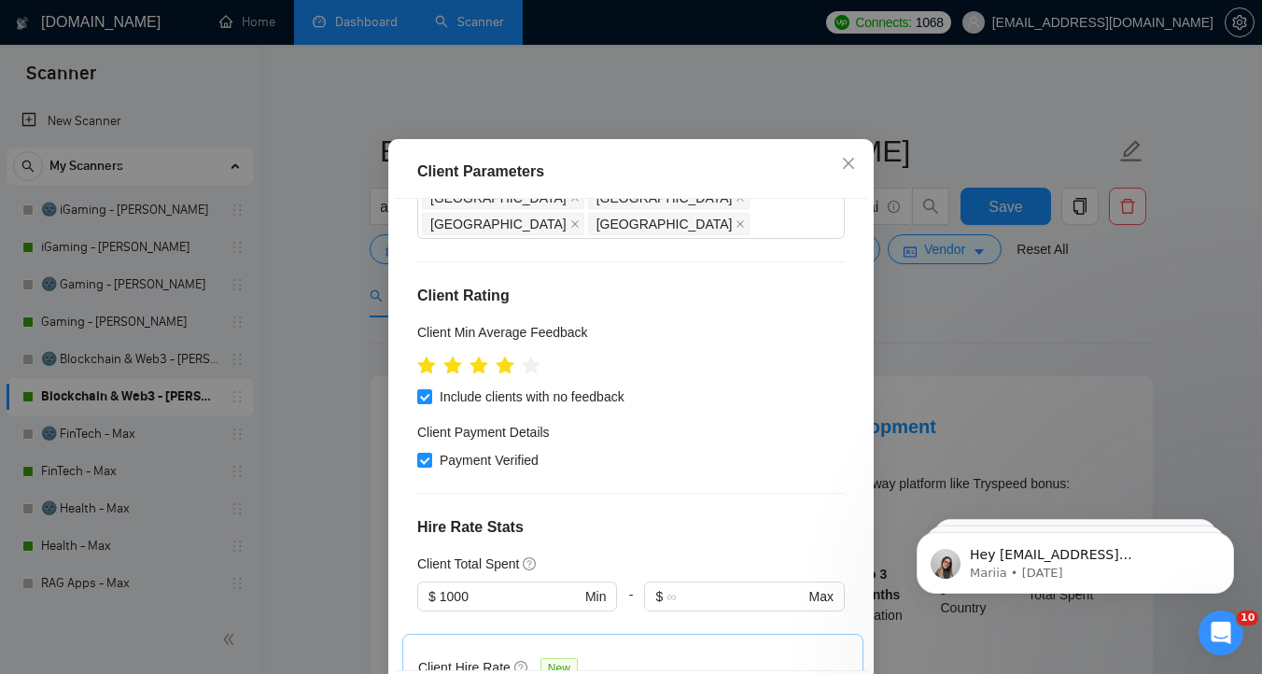
scroll to position [414, 0]
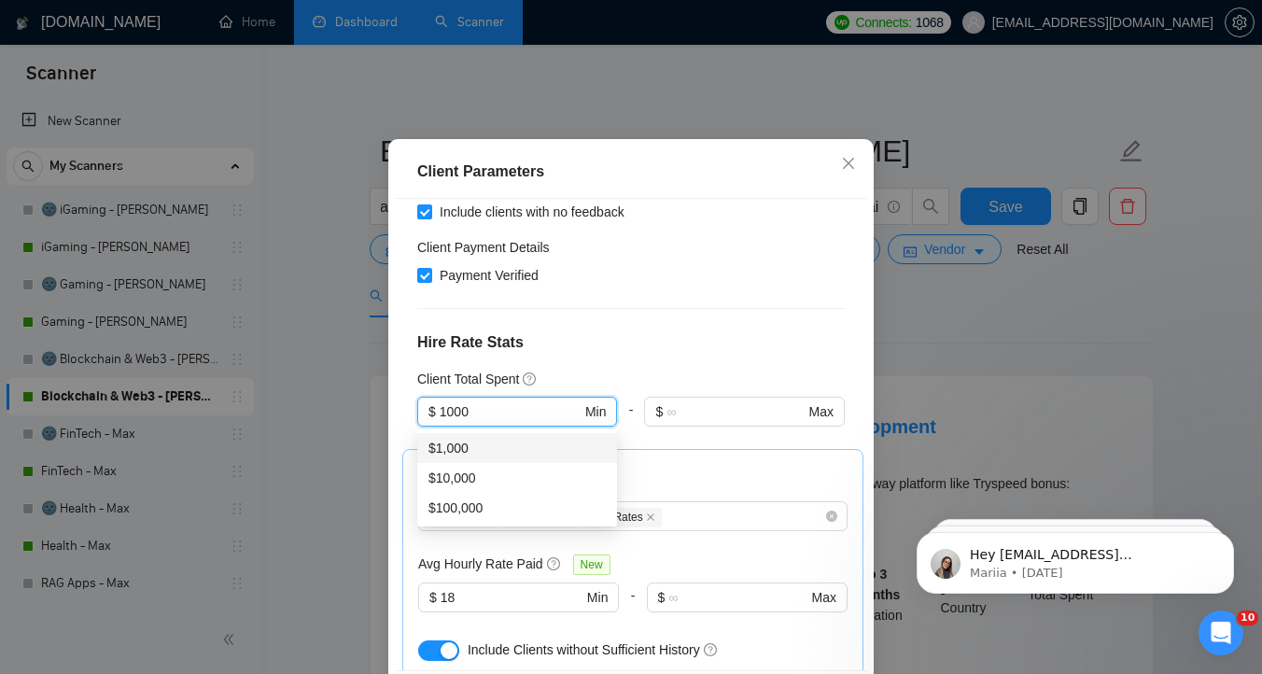
drag, startPoint x: 486, startPoint y: 417, endPoint x: 379, endPoint y: 417, distance: 107.4
click at [380, 417] on div "Client Parameters Client Location Include Client Countries Select Exclude Clien…" at bounding box center [631, 337] width 1262 height 674
type input "0"
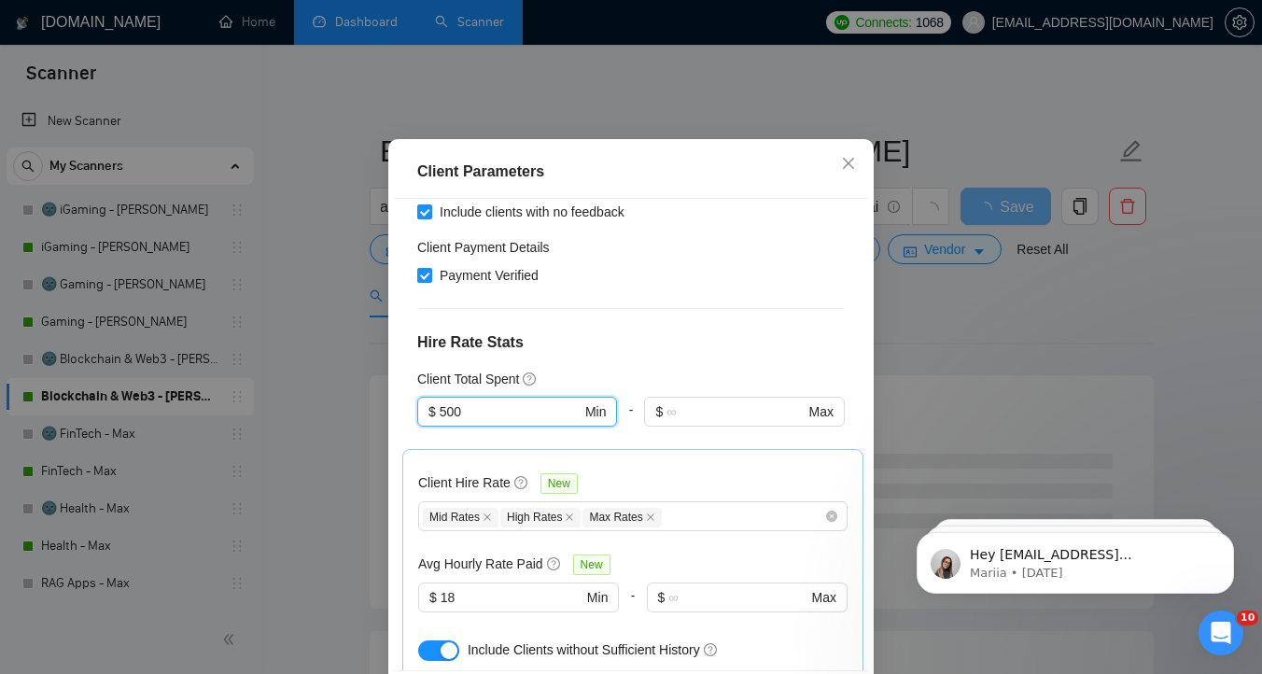
type input "500"
click at [632, 367] on div "Client Location Include Client Countries Select Exclude Client Countries [GEOGR…" at bounding box center [631, 435] width 472 height 472
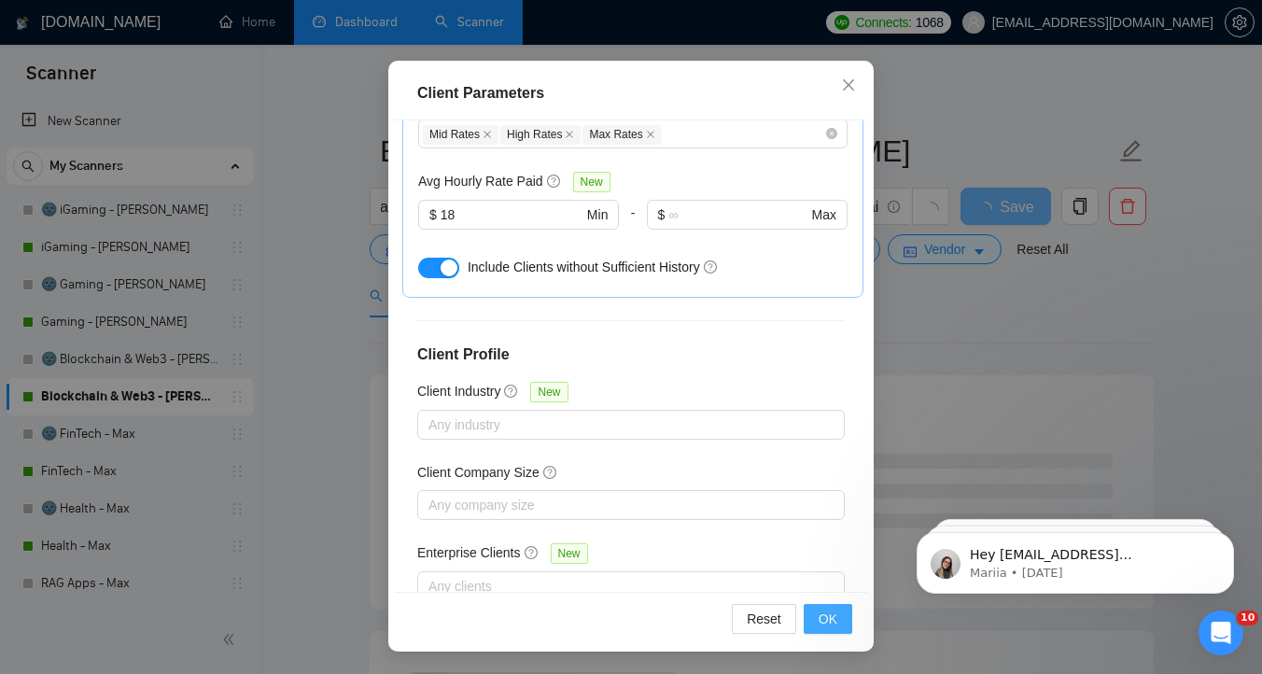
click at [819, 612] on span "OK" at bounding box center [828, 619] width 19 height 21
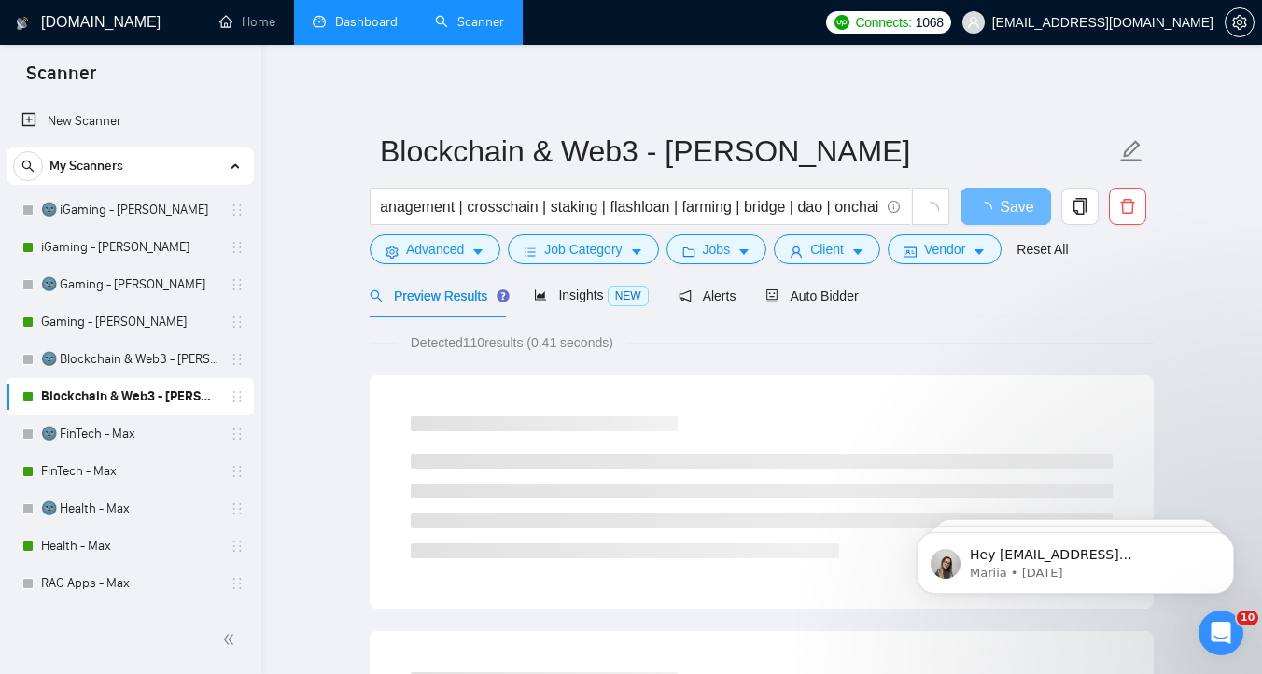
scroll to position [51, 0]
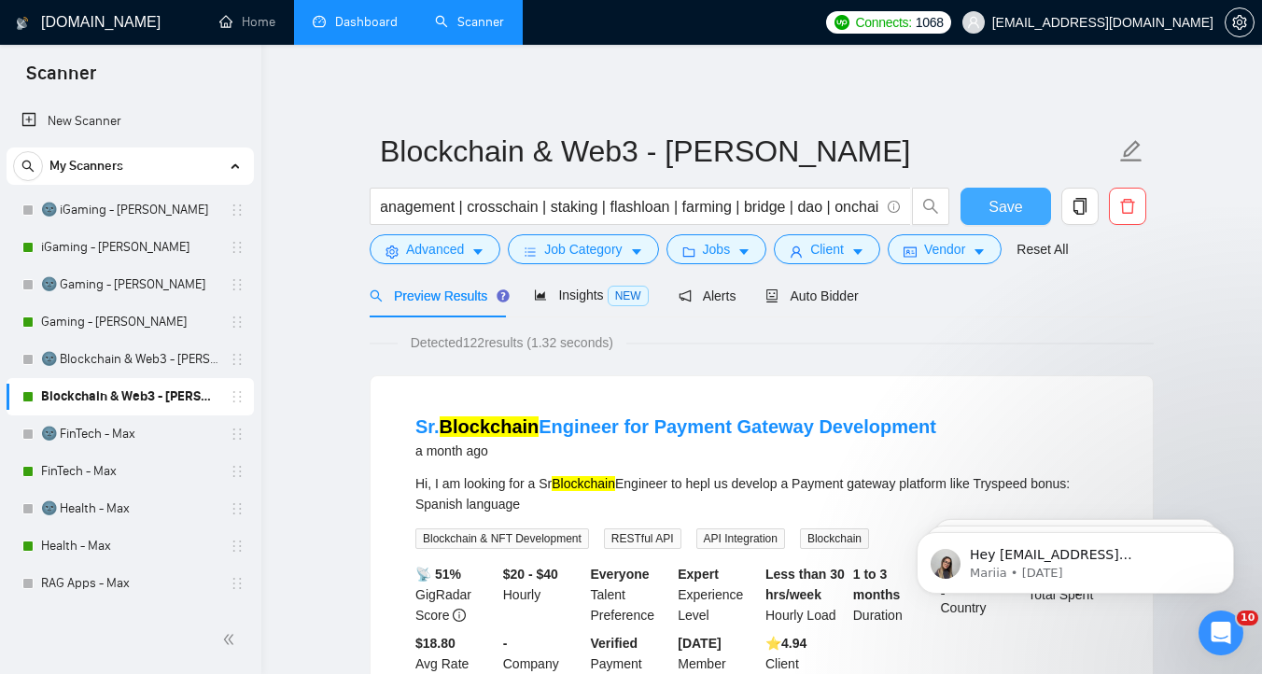
click at [1019, 210] on span "Save" at bounding box center [1006, 206] width 34 height 23
click at [115, 317] on link "Gaming - [PERSON_NAME]" at bounding box center [129, 321] width 177 height 37
click at [124, 317] on link "Gaming - [PERSON_NAME]" at bounding box center [129, 321] width 177 height 37
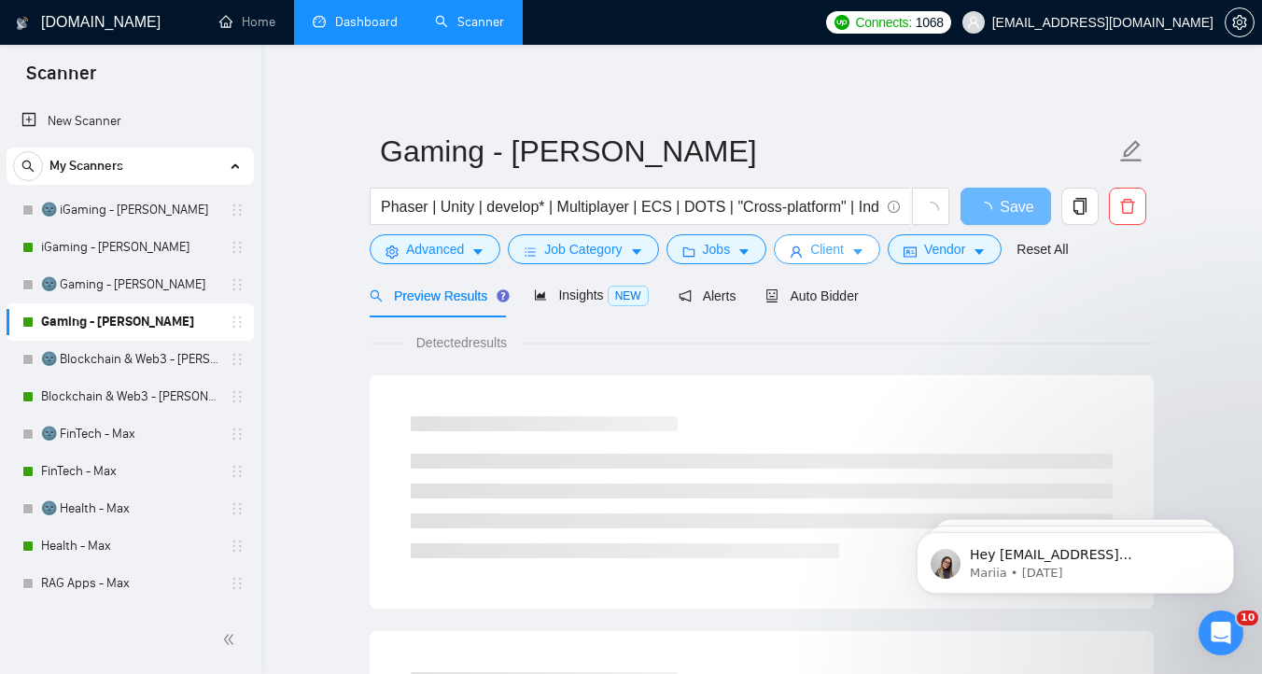
click at [842, 252] on span "Client" at bounding box center [827, 249] width 34 height 21
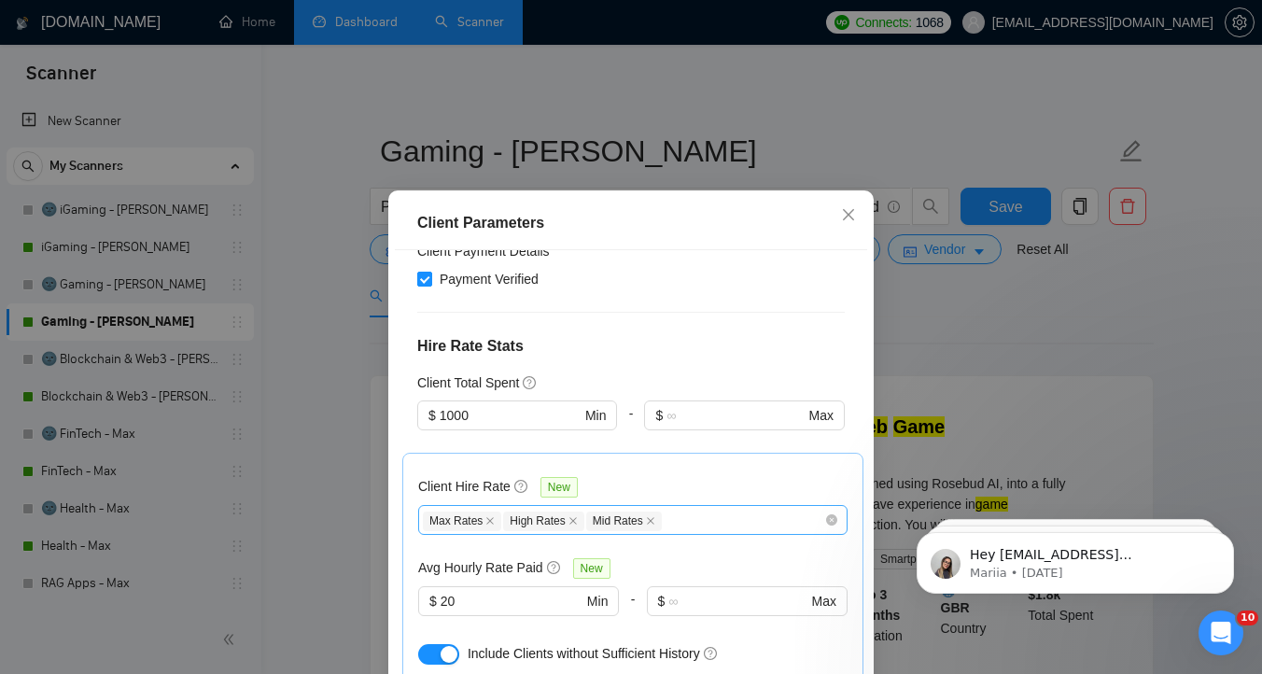
scroll to position [424, 0]
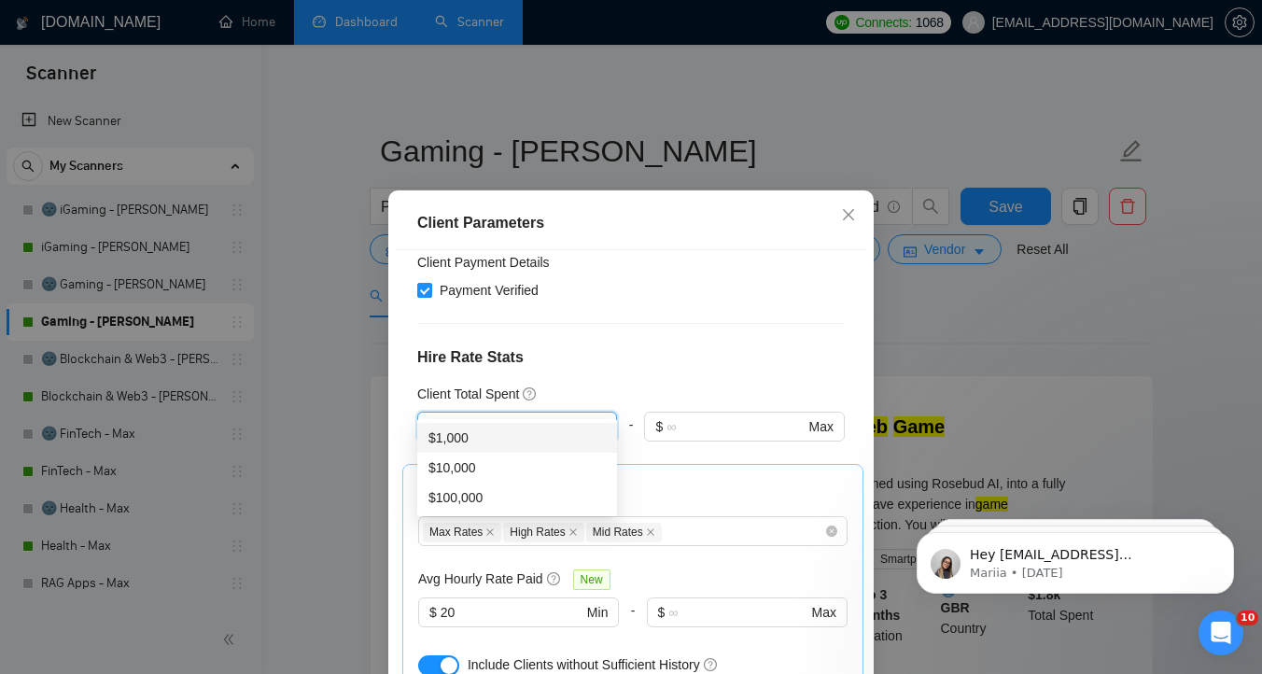
drag, startPoint x: 494, startPoint y: 401, endPoint x: 390, endPoint y: 401, distance: 103.6
click at [393, 401] on div "Client Parameters Client Location Include Client Countries Select Exclude Clien…" at bounding box center [631, 485] width 486 height 591
type input "0"
click at [573, 319] on div "Client Location Include Client Countries Select Exclude Client Countries [GEOGR…" at bounding box center [631, 486] width 472 height 472
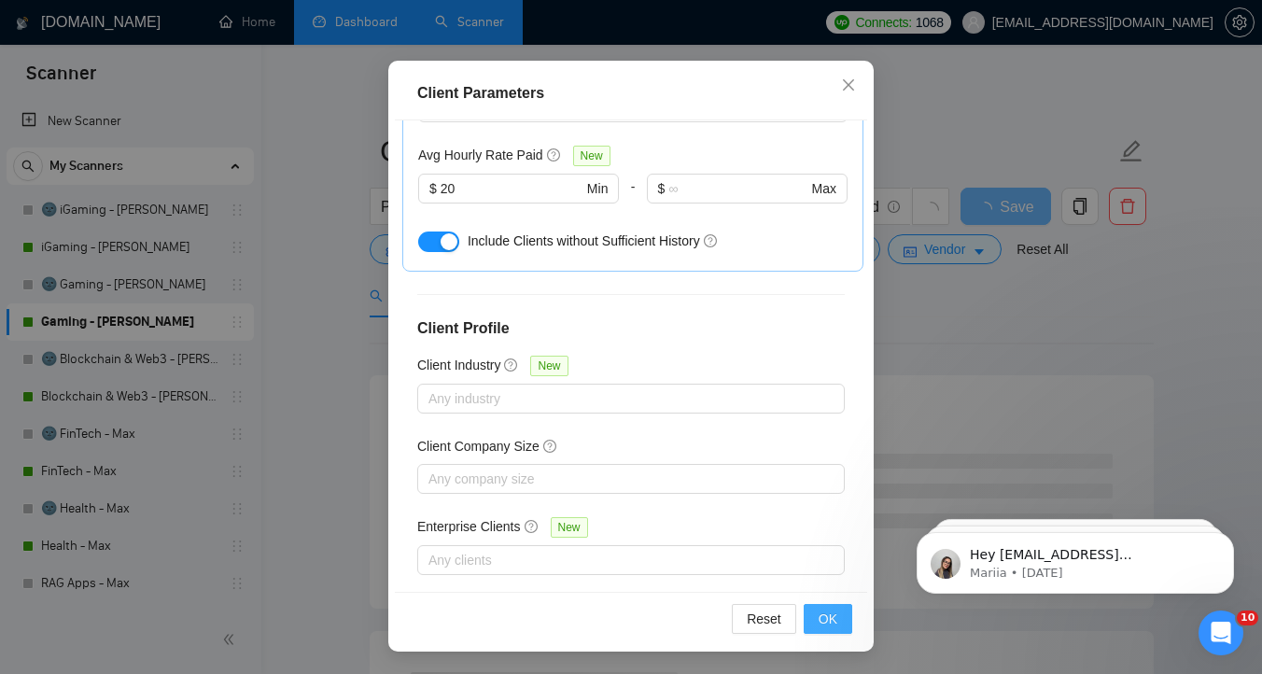
click at [838, 618] on button "OK" at bounding box center [828, 619] width 49 height 30
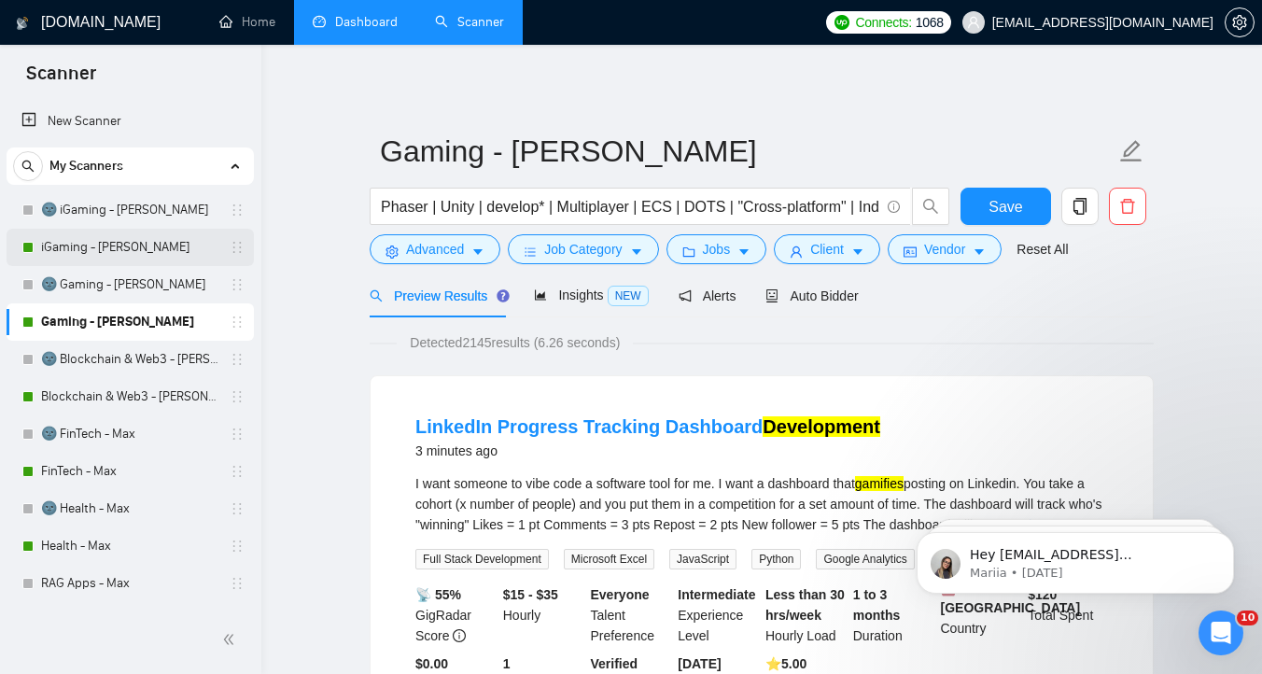
click at [111, 242] on link "iGaming - [PERSON_NAME]" at bounding box center [129, 247] width 177 height 37
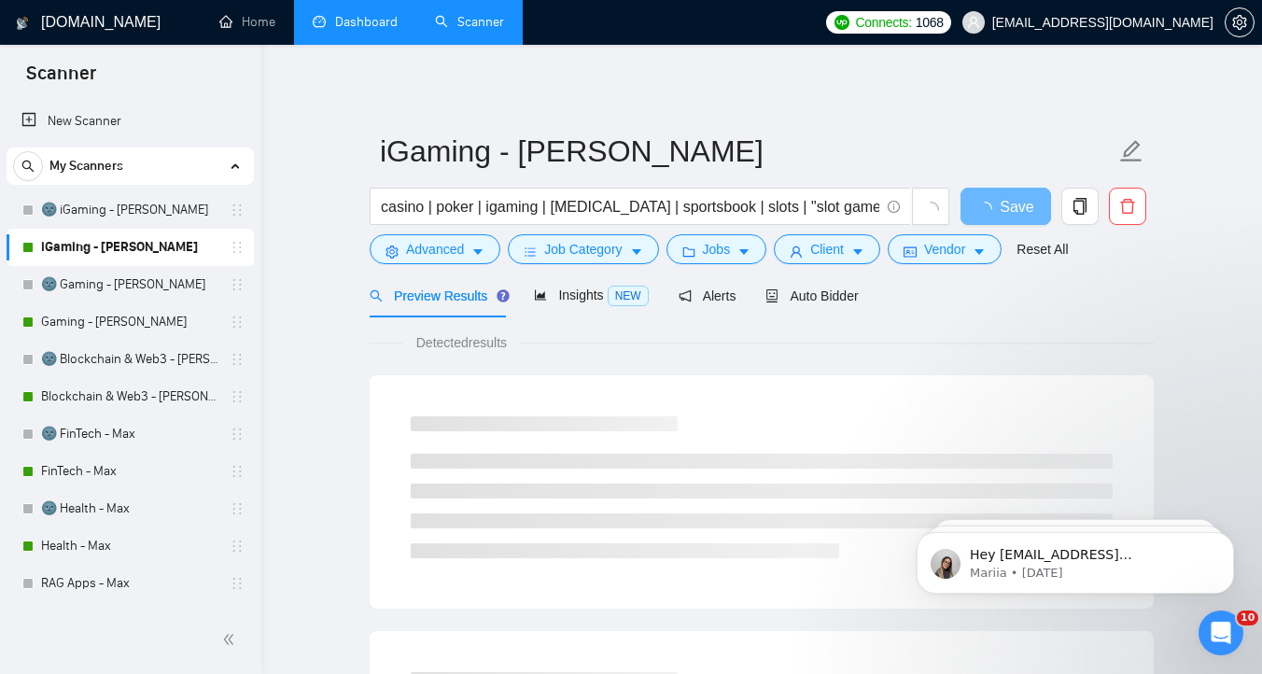
click at [120, 246] on link "iGaming - [PERSON_NAME]" at bounding box center [129, 247] width 177 height 37
click at [838, 258] on span "Client" at bounding box center [827, 249] width 34 height 21
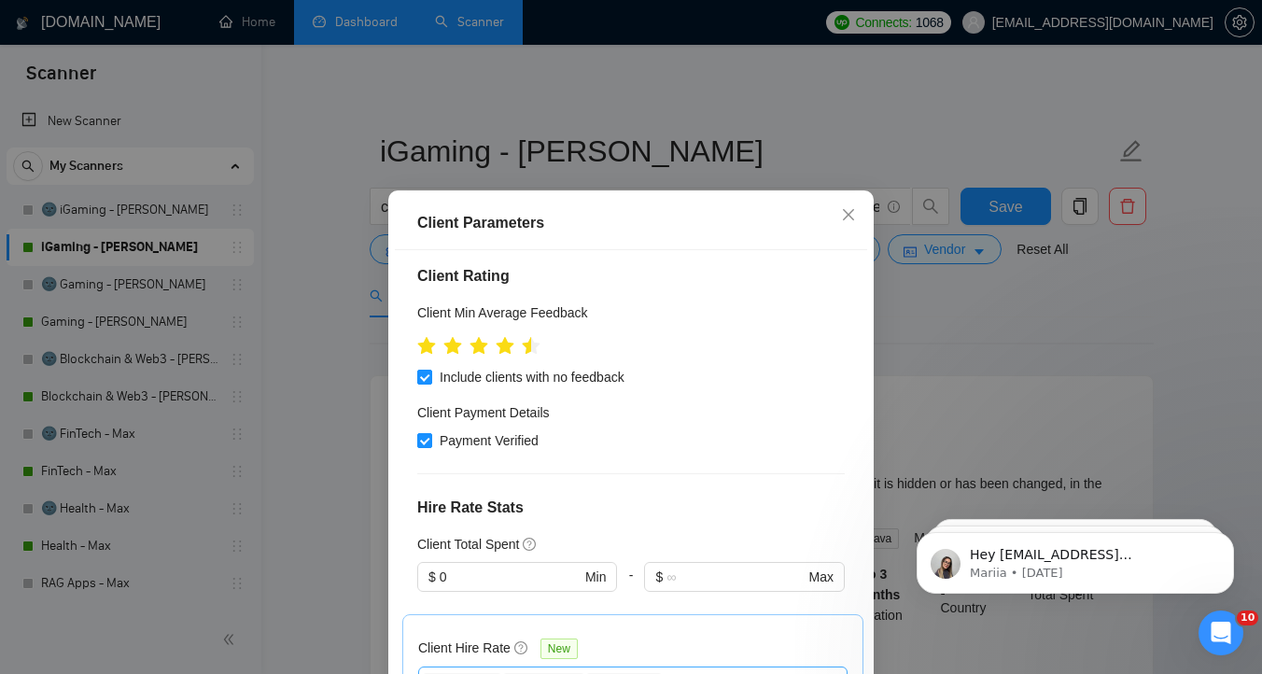
scroll to position [209, 0]
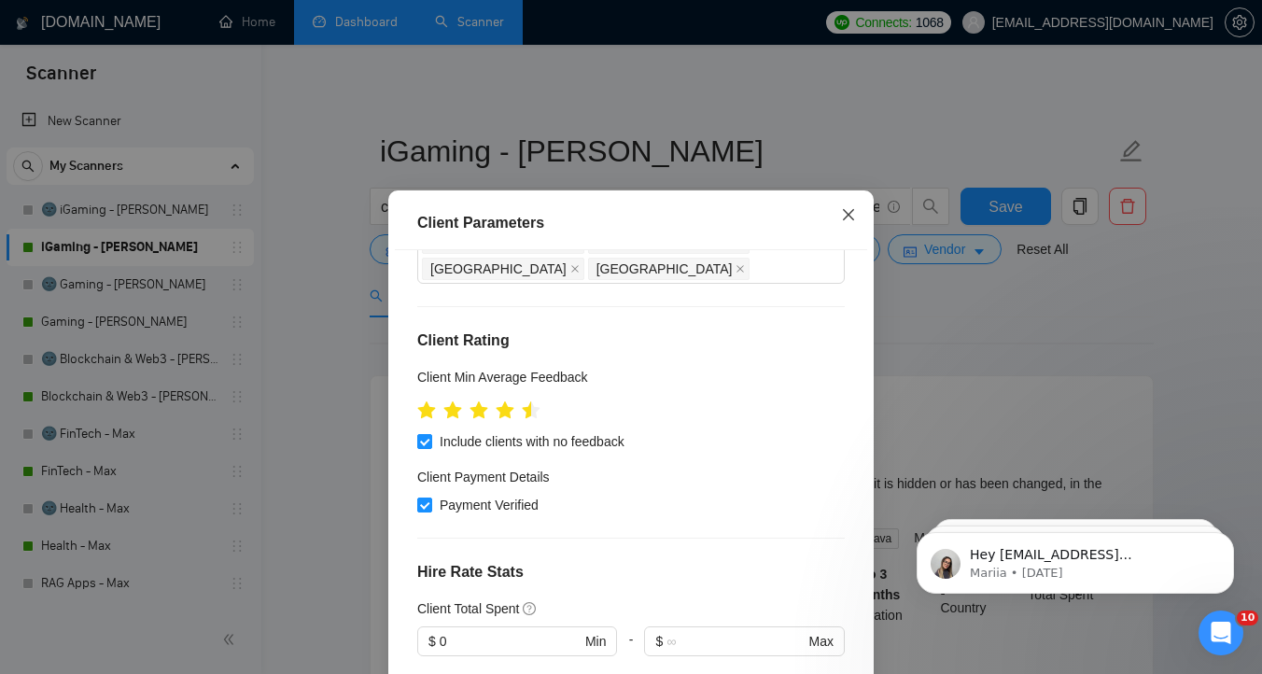
click at [852, 205] on span "Close" at bounding box center [848, 215] width 50 height 50
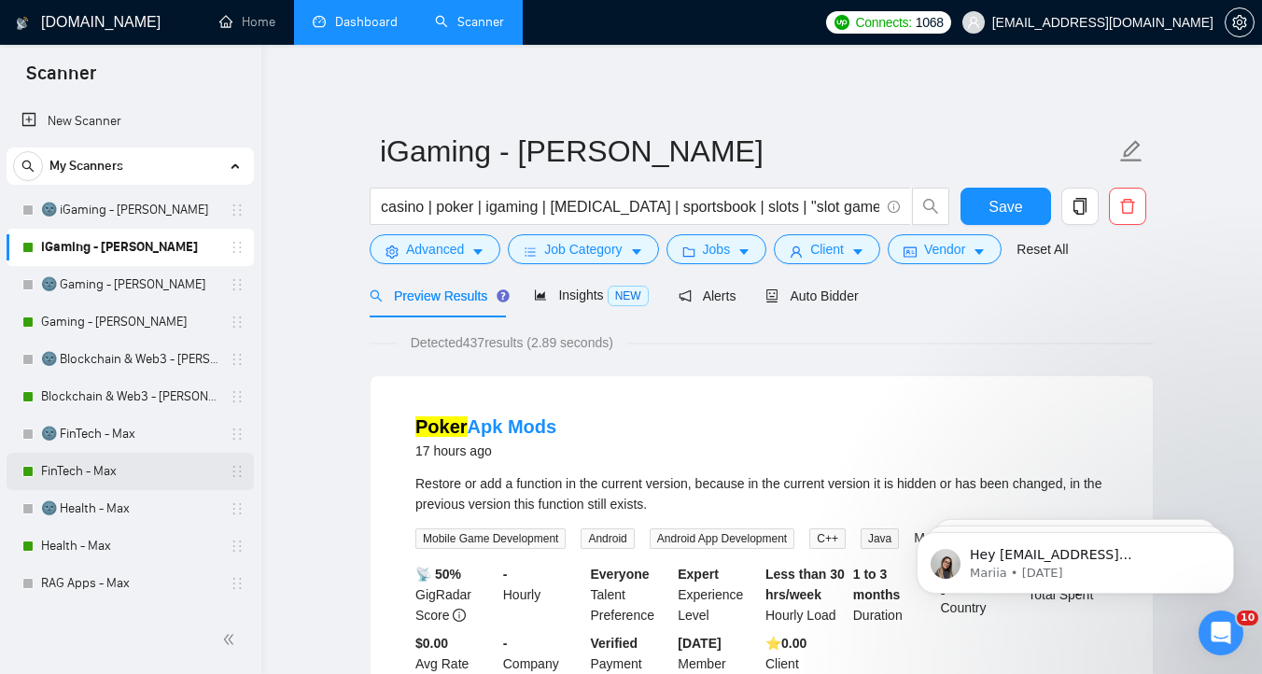
click at [120, 475] on link "FinTech - Max" at bounding box center [129, 471] width 177 height 37
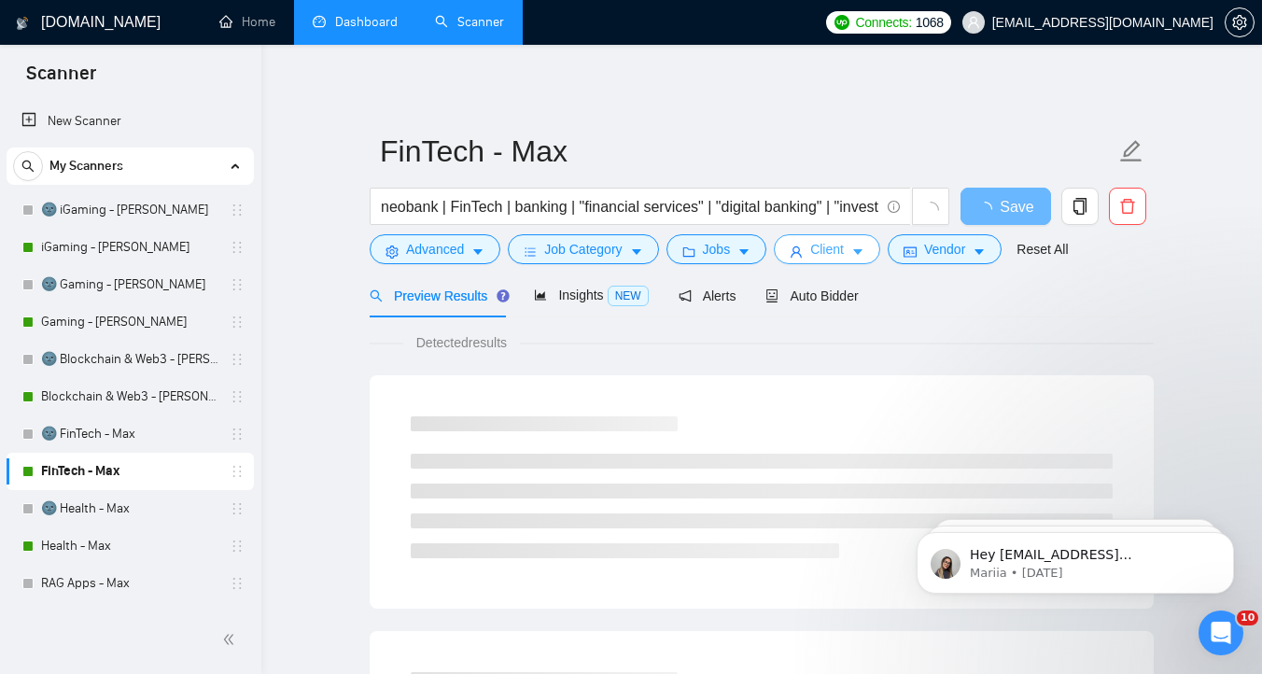
click at [844, 243] on span "Client" at bounding box center [827, 249] width 34 height 21
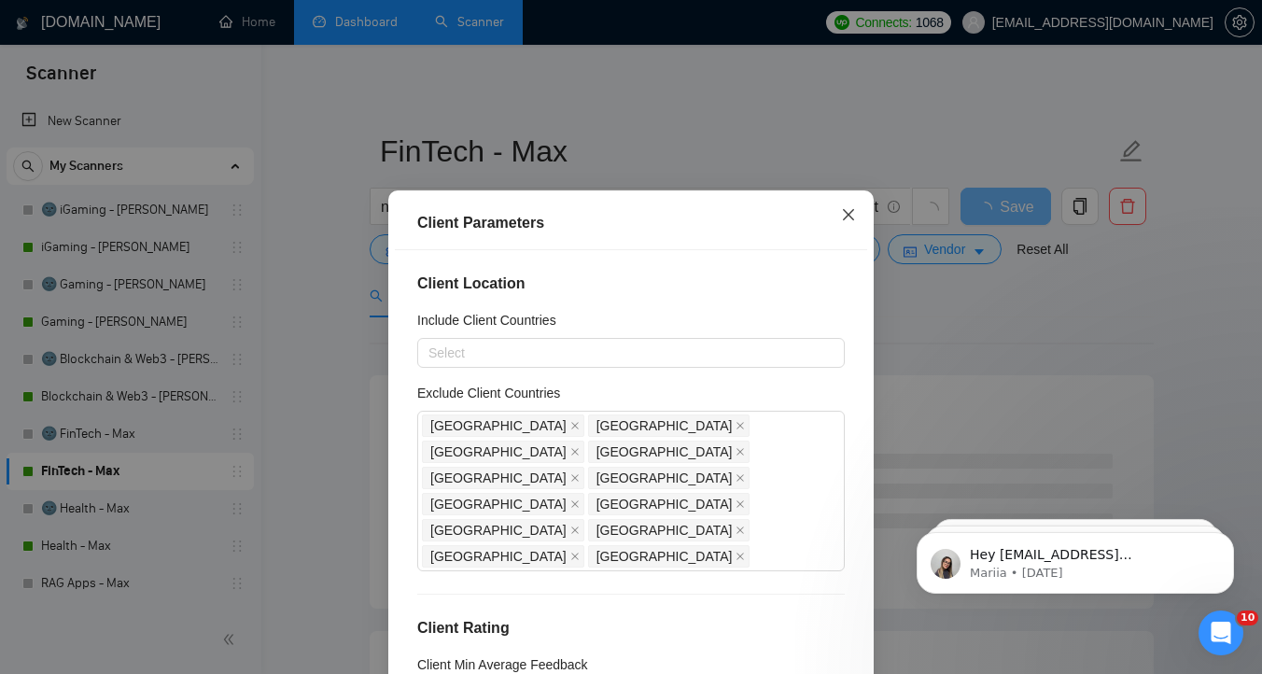
click at [845, 212] on icon "close" at bounding box center [848, 214] width 11 height 11
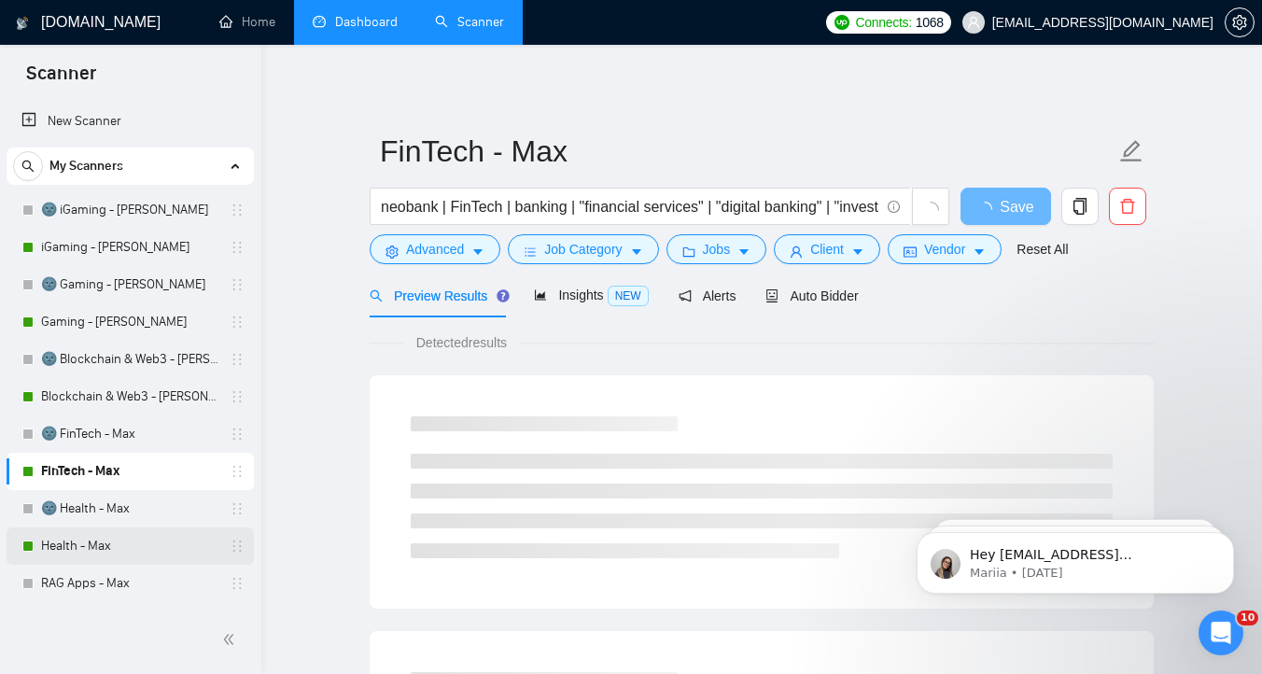
click at [98, 547] on link "Health - Max" at bounding box center [129, 546] width 177 height 37
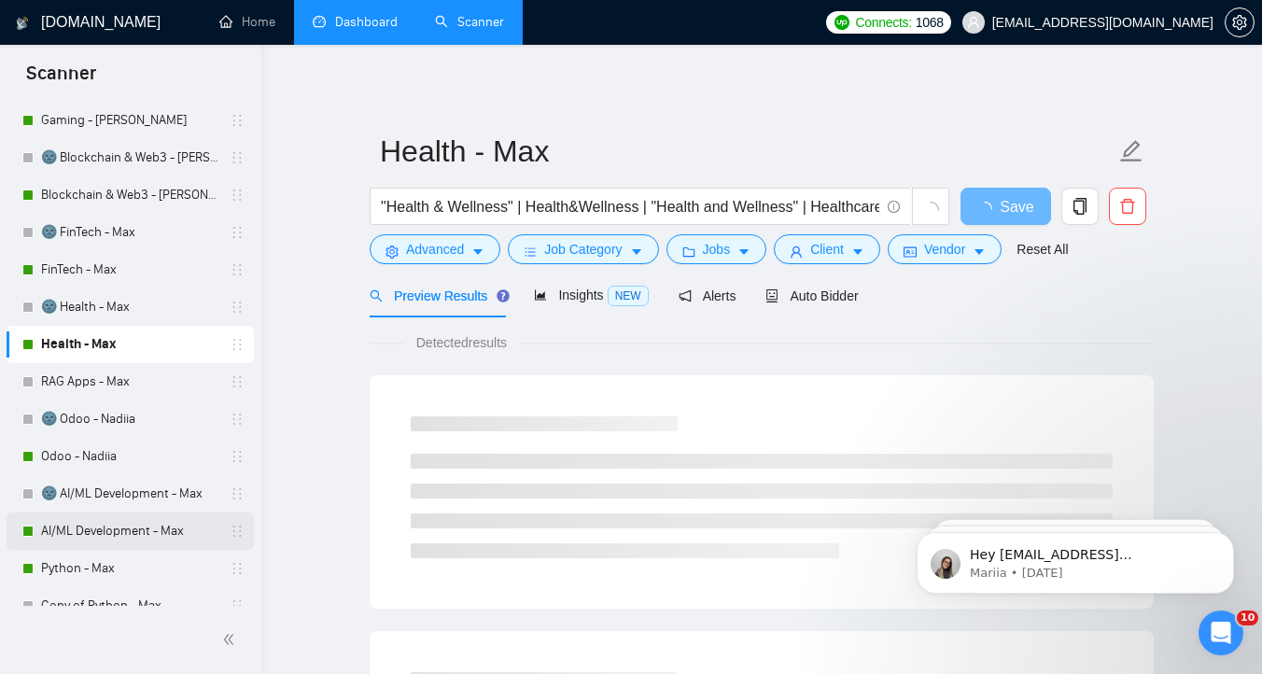
click at [109, 527] on link "AI/ML Development - Max" at bounding box center [129, 531] width 177 height 37
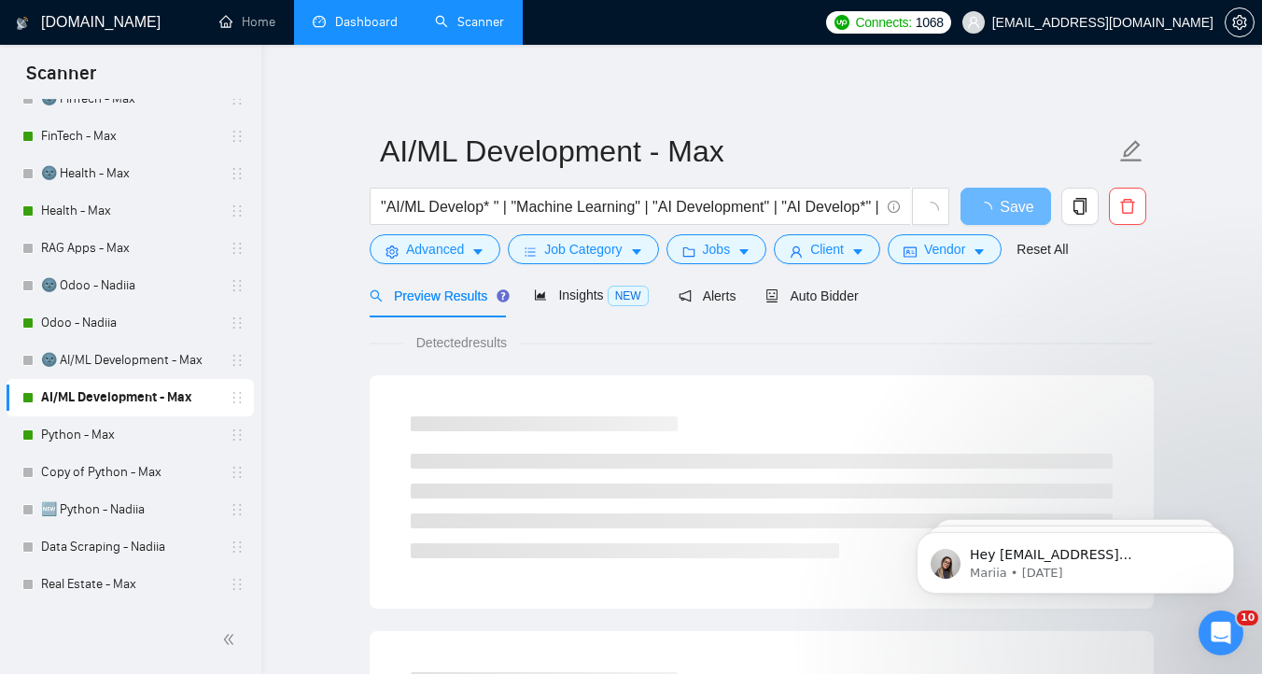
scroll to position [364, 0]
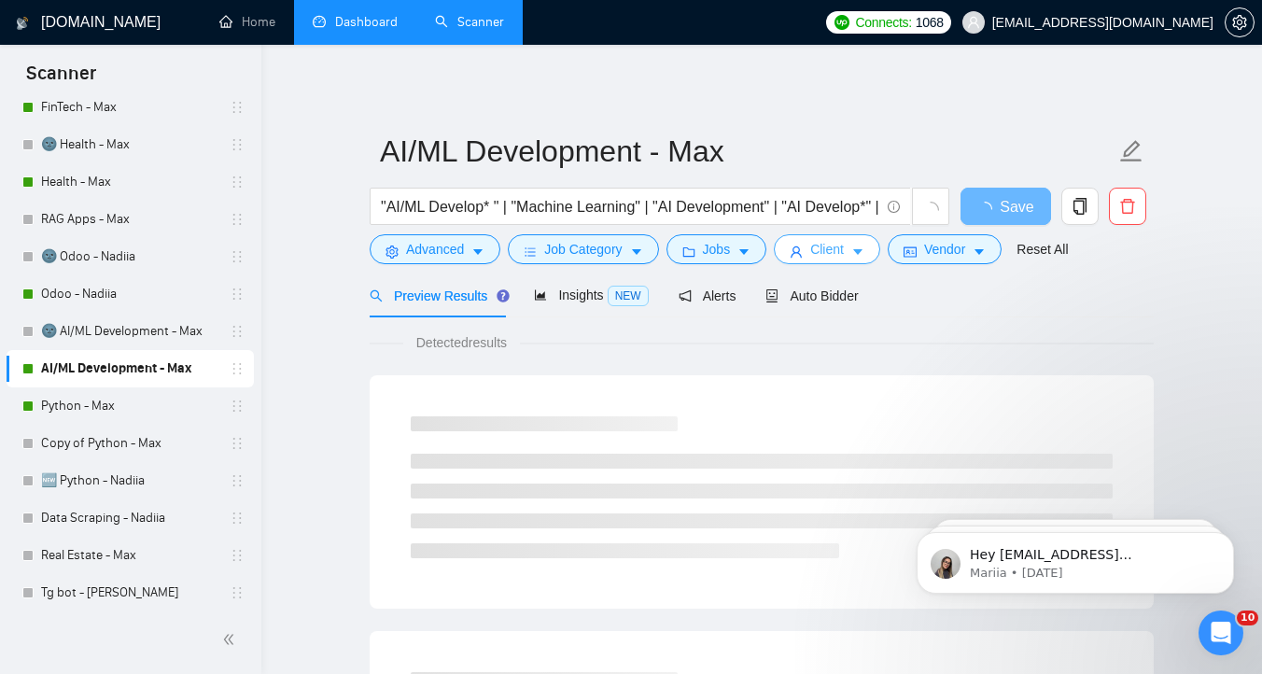
click at [854, 256] on button "Client" at bounding box center [827, 249] width 106 height 30
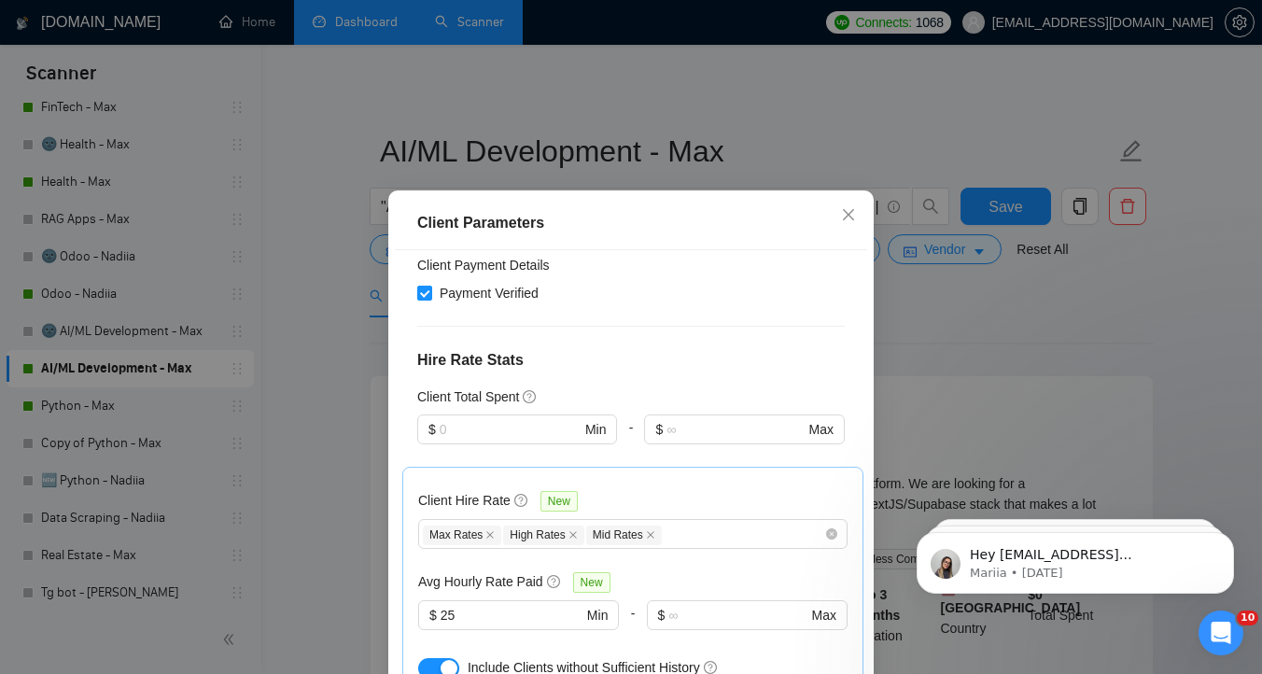
scroll to position [744, 0]
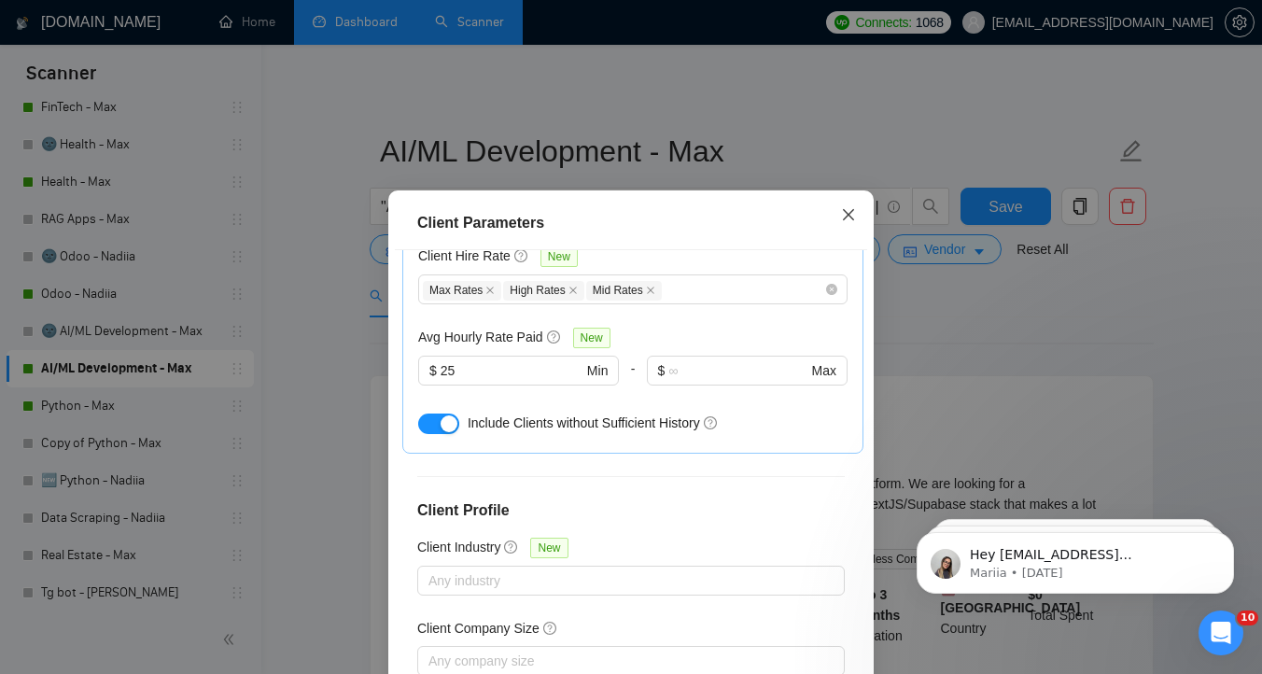
click at [852, 212] on icon "close" at bounding box center [848, 214] width 11 height 11
